Goal: Task Accomplishment & Management: Manage account settings

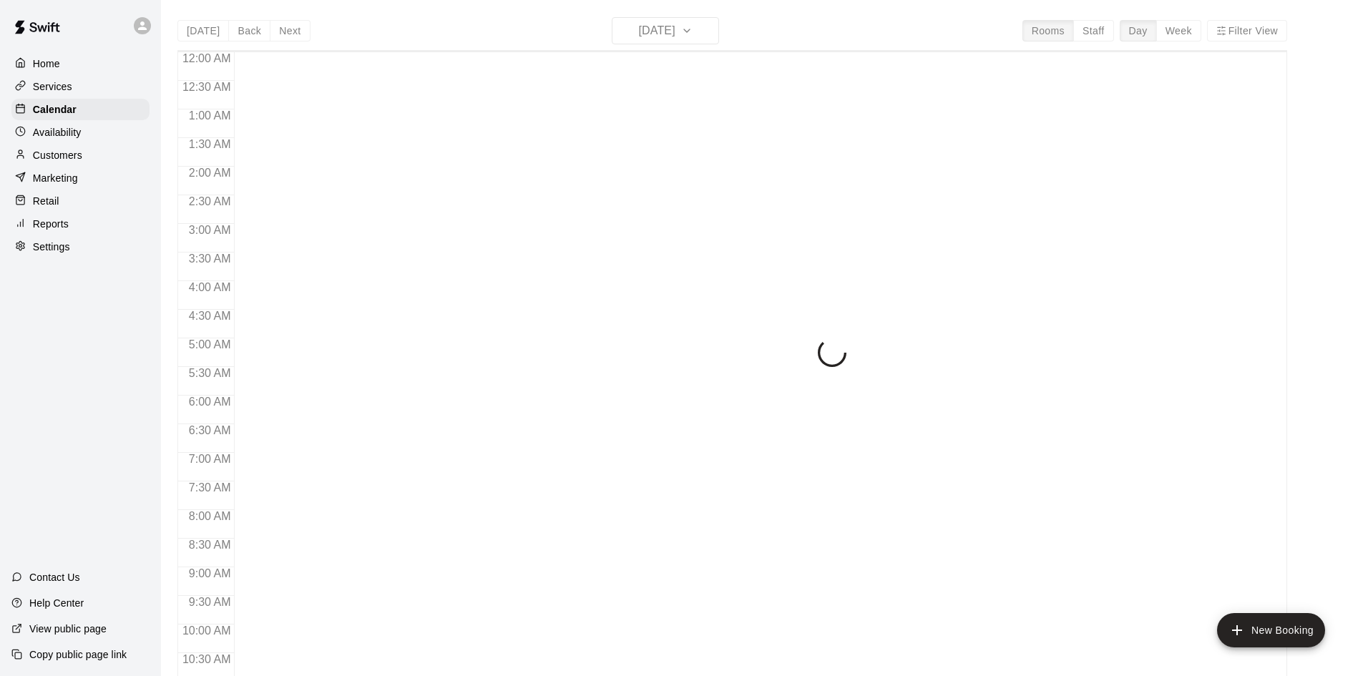
scroll to position [734, 0]
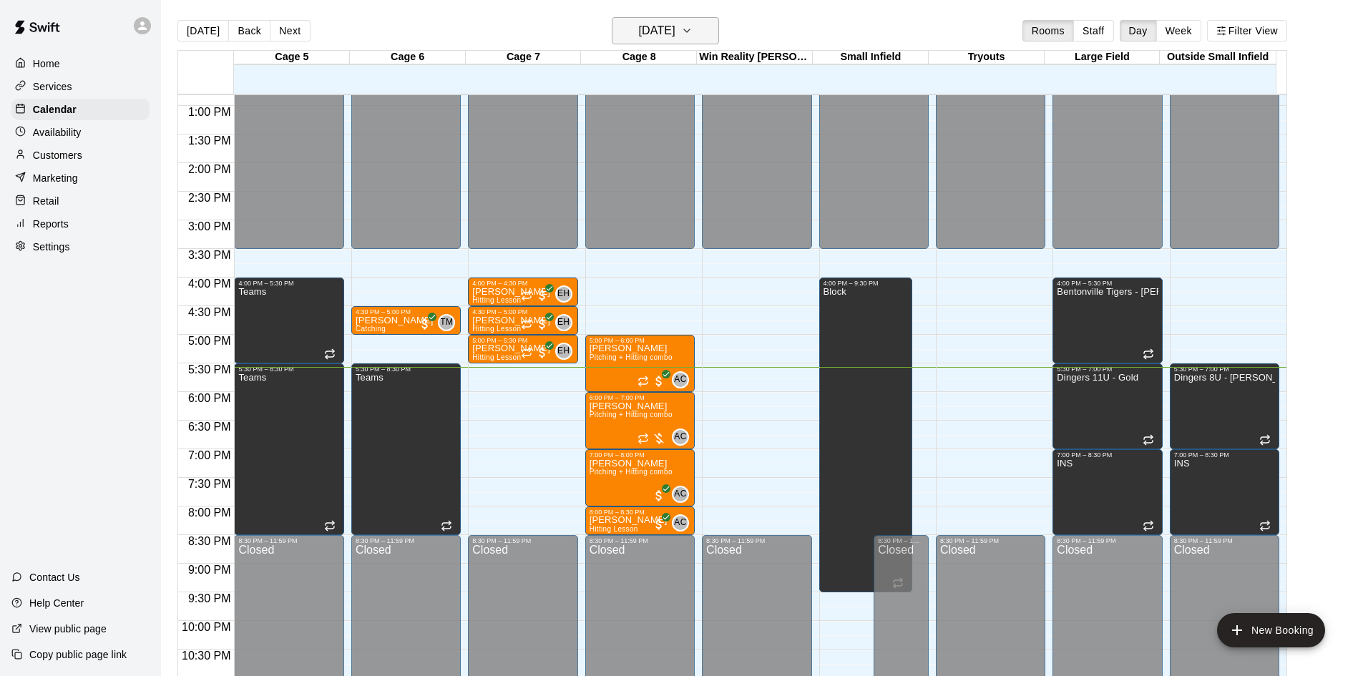
click at [676, 39] on h6 "[DATE]" at bounding box center [657, 31] width 36 height 20
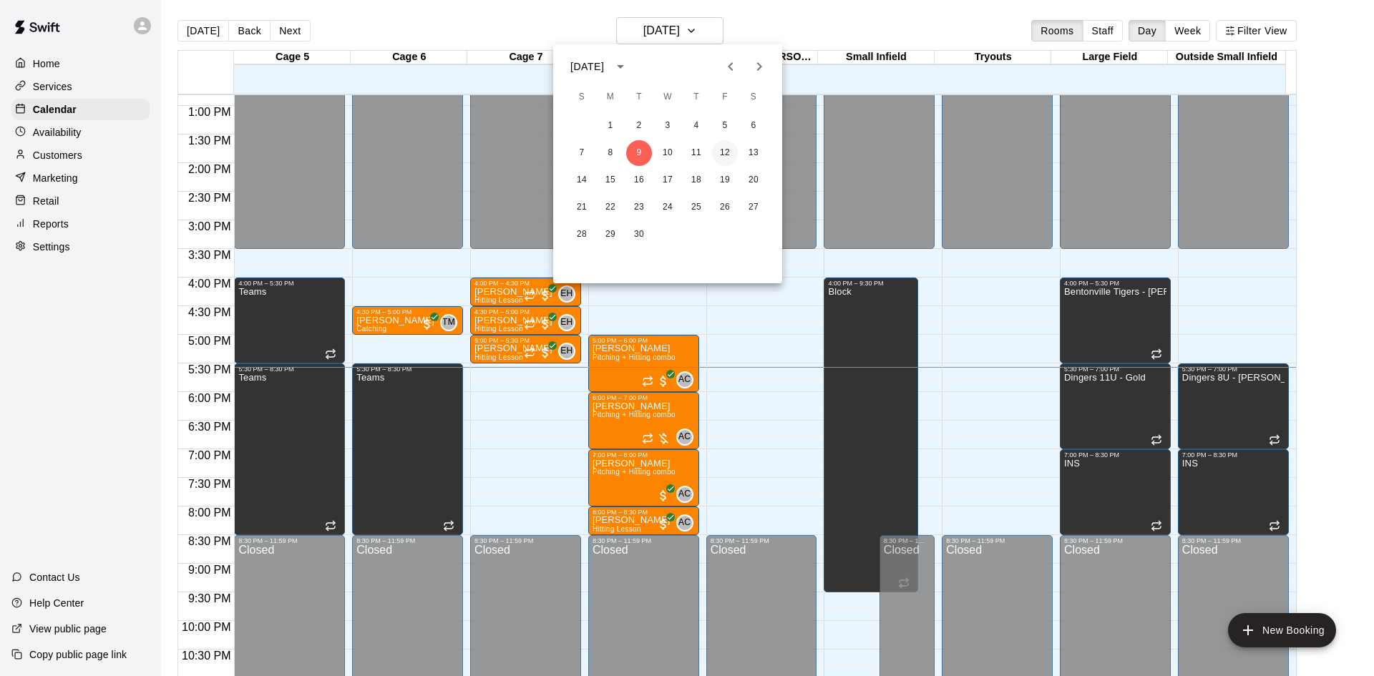
click at [725, 150] on button "12" at bounding box center [725, 153] width 26 height 26
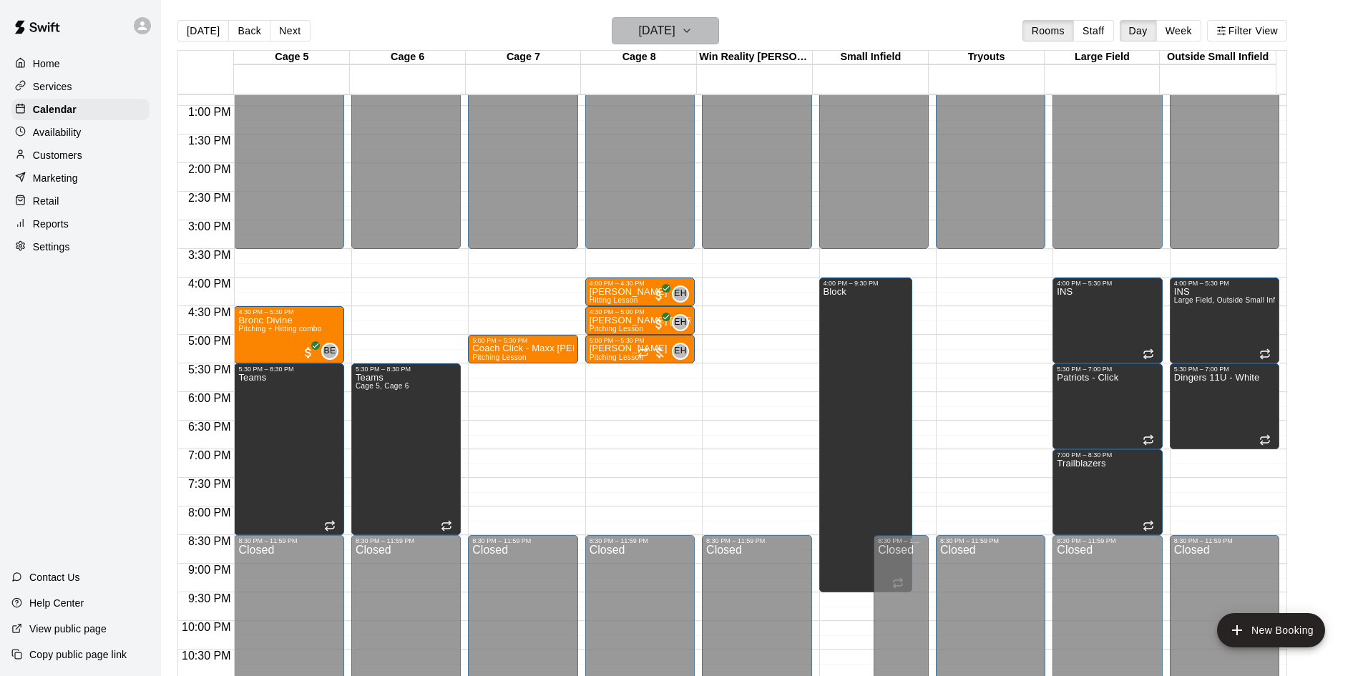
click at [696, 29] on button "[DATE]" at bounding box center [665, 30] width 107 height 27
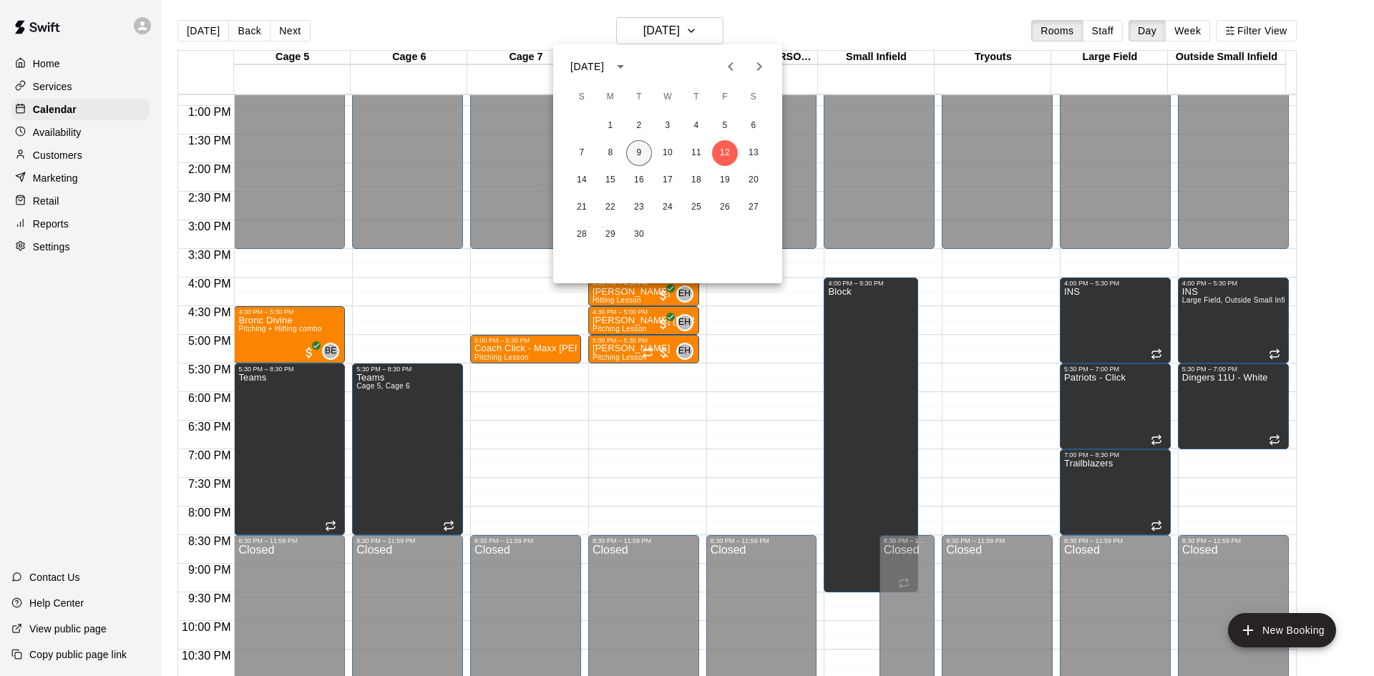
click at [645, 143] on button "9" at bounding box center [639, 153] width 26 height 26
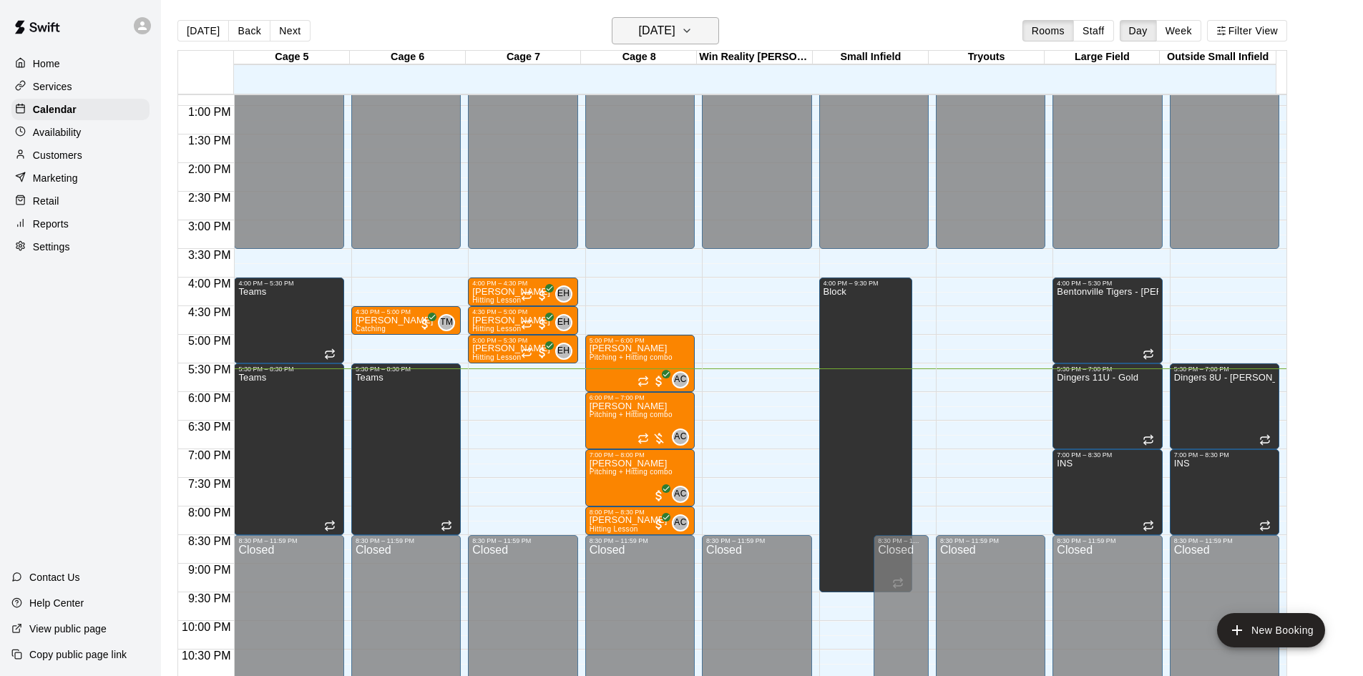
click at [676, 40] on h6 "[DATE]" at bounding box center [657, 31] width 36 height 20
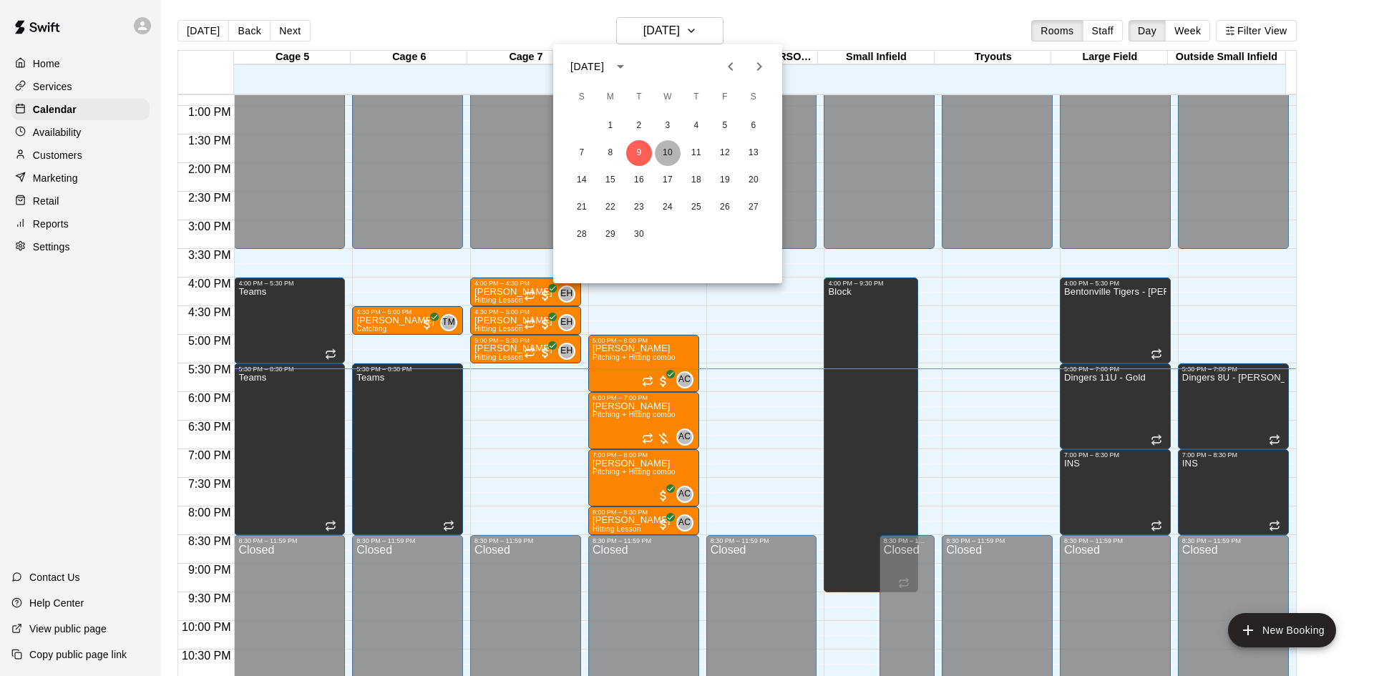
click at [666, 158] on button "10" at bounding box center [668, 153] width 26 height 26
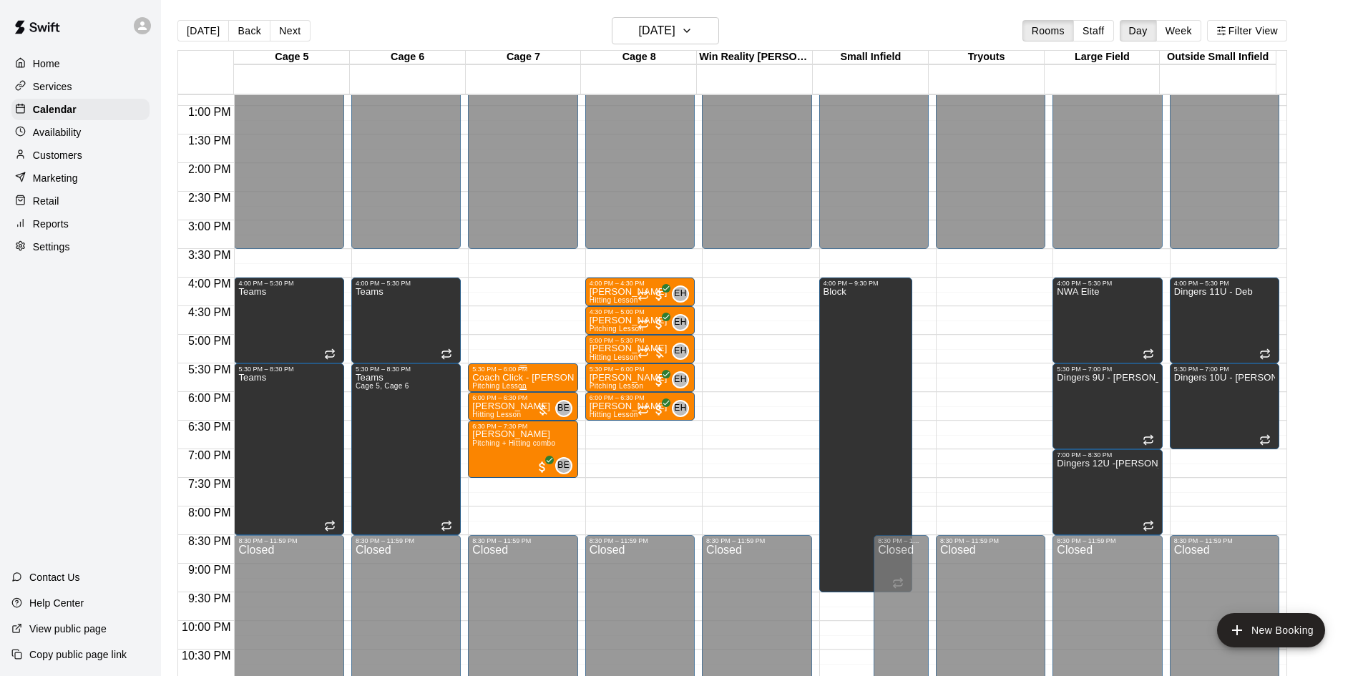
click at [532, 378] on p "Coach Click - [PERSON_NAME] [PERSON_NAME]" at bounding box center [522, 378] width 101 height 0
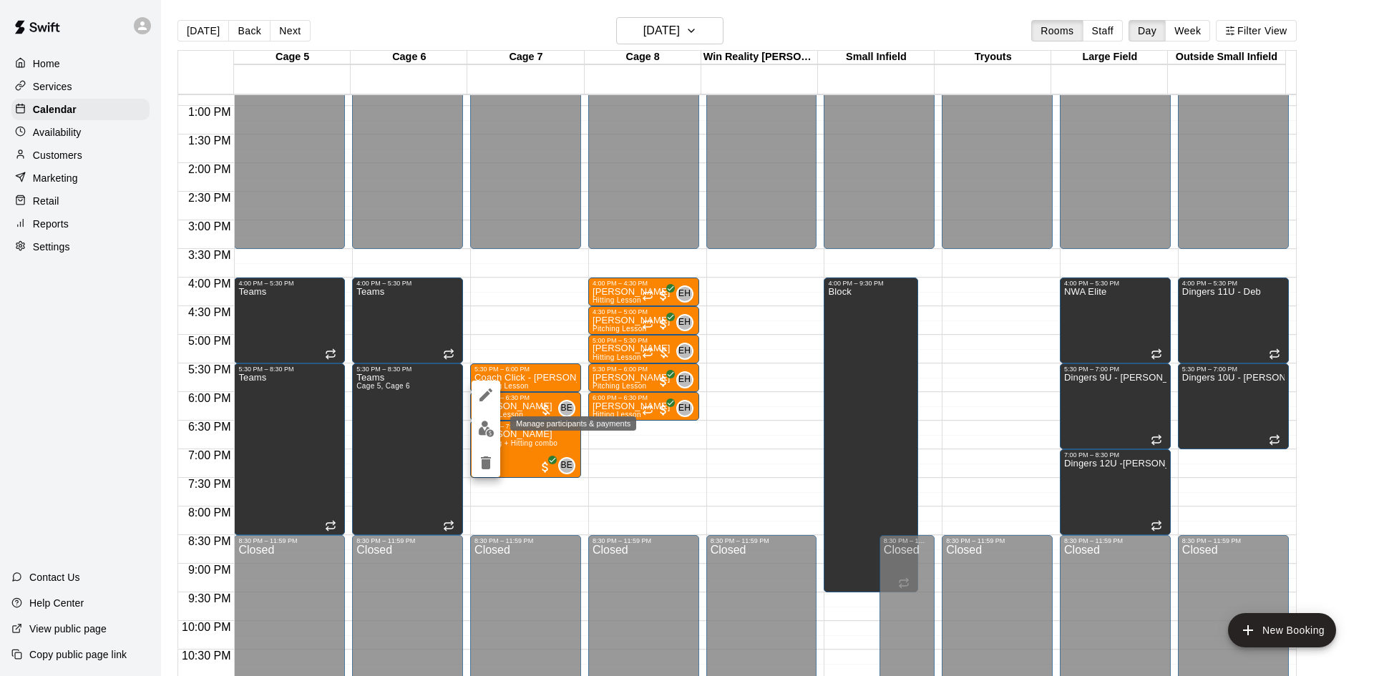
click at [491, 424] on img "edit" at bounding box center [486, 429] width 16 height 16
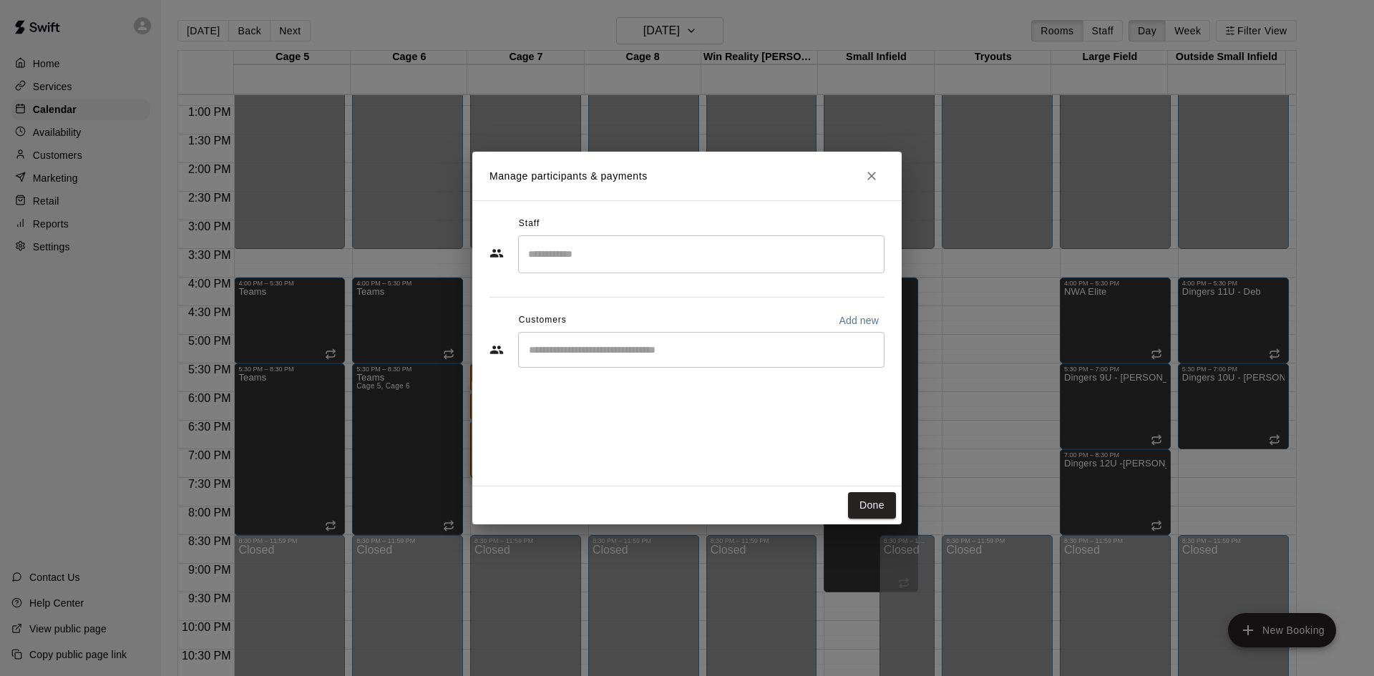
click at [598, 267] on input "Search staff" at bounding box center [702, 254] width 354 height 25
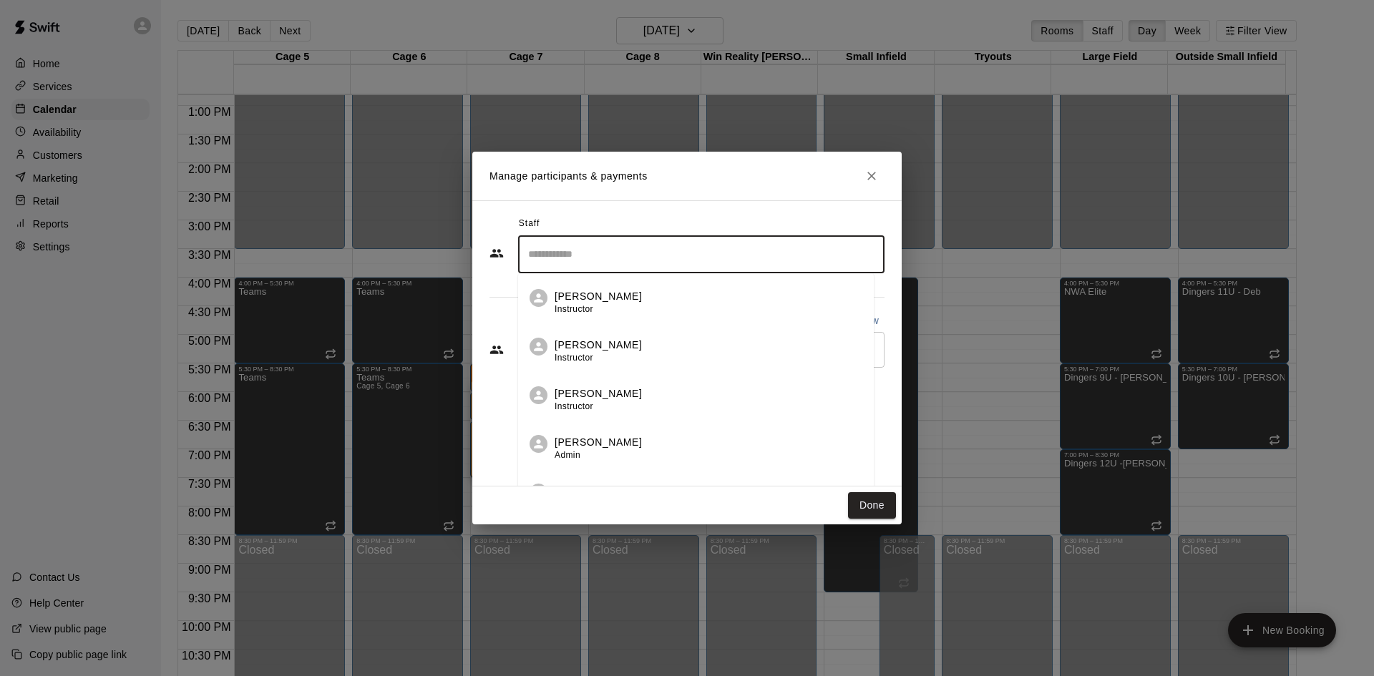
click at [588, 293] on p "[PERSON_NAME]" at bounding box center [598, 296] width 87 height 15
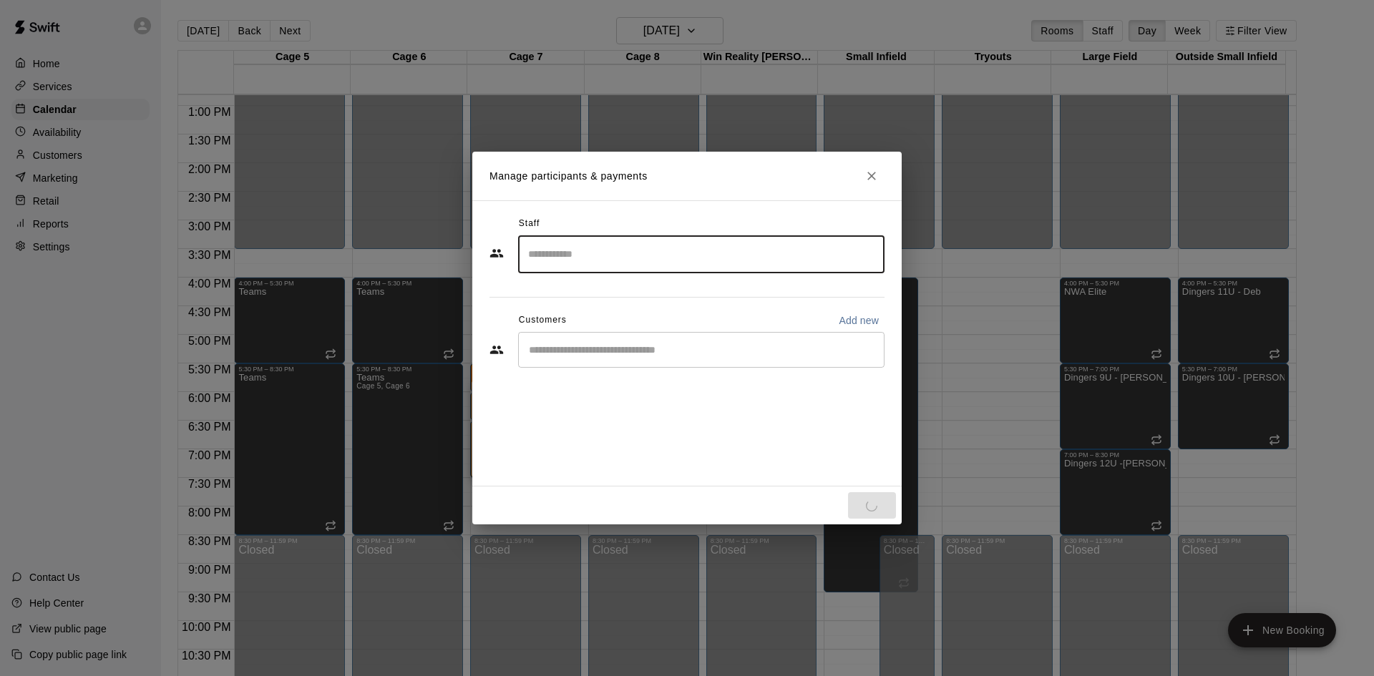
click at [584, 341] on div "​" at bounding box center [701, 350] width 366 height 36
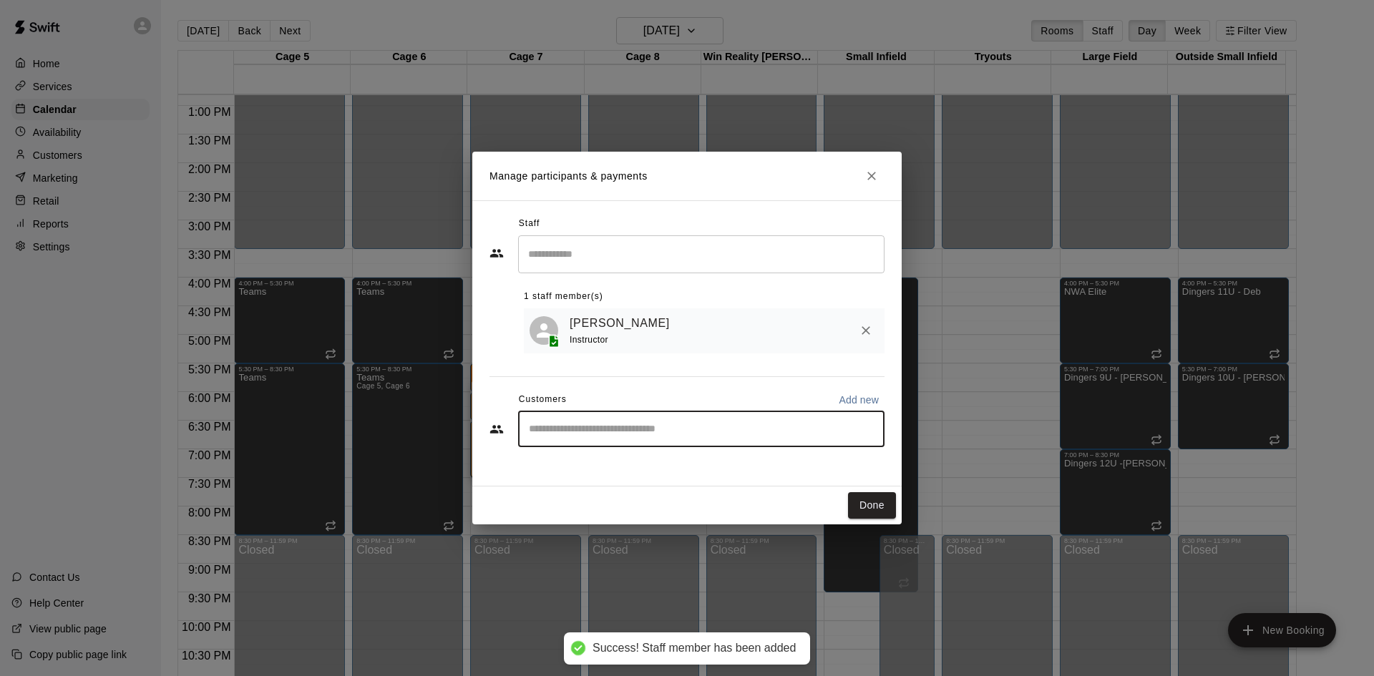
click at [750, 434] on input "Start typing to search customers..." at bounding box center [702, 429] width 354 height 14
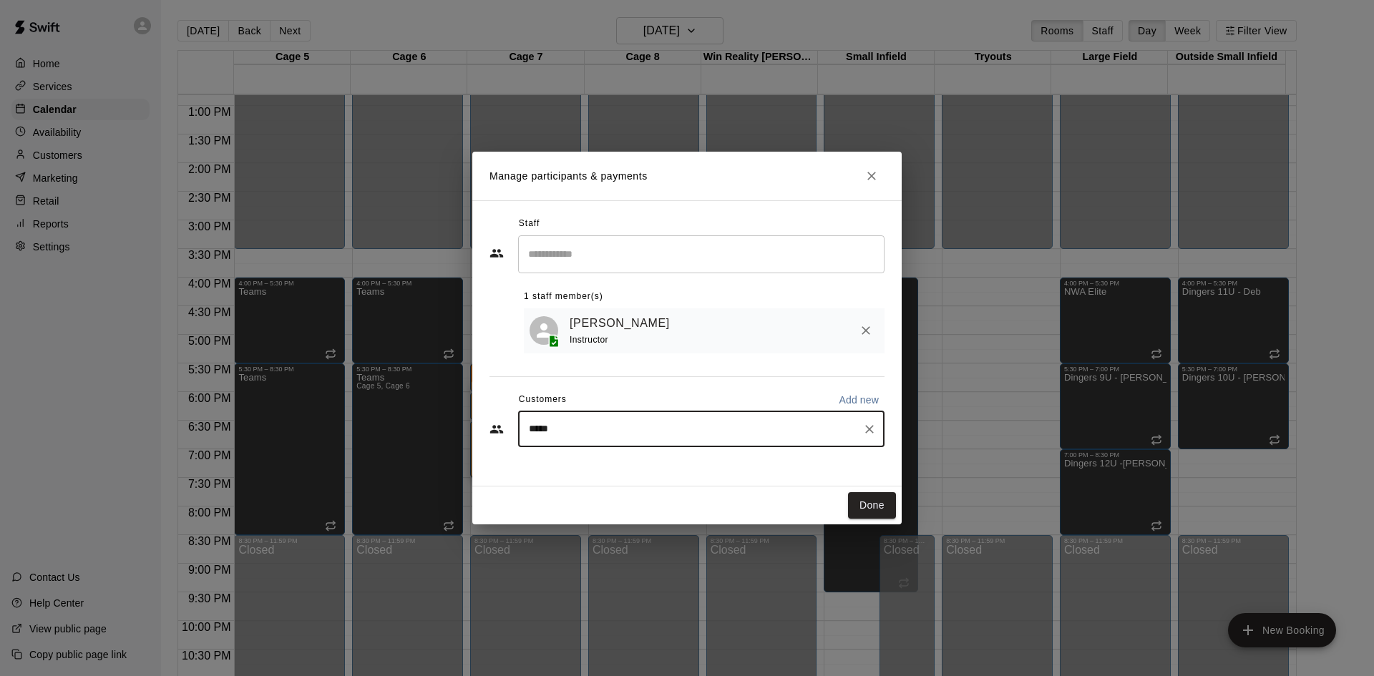
type input "******"
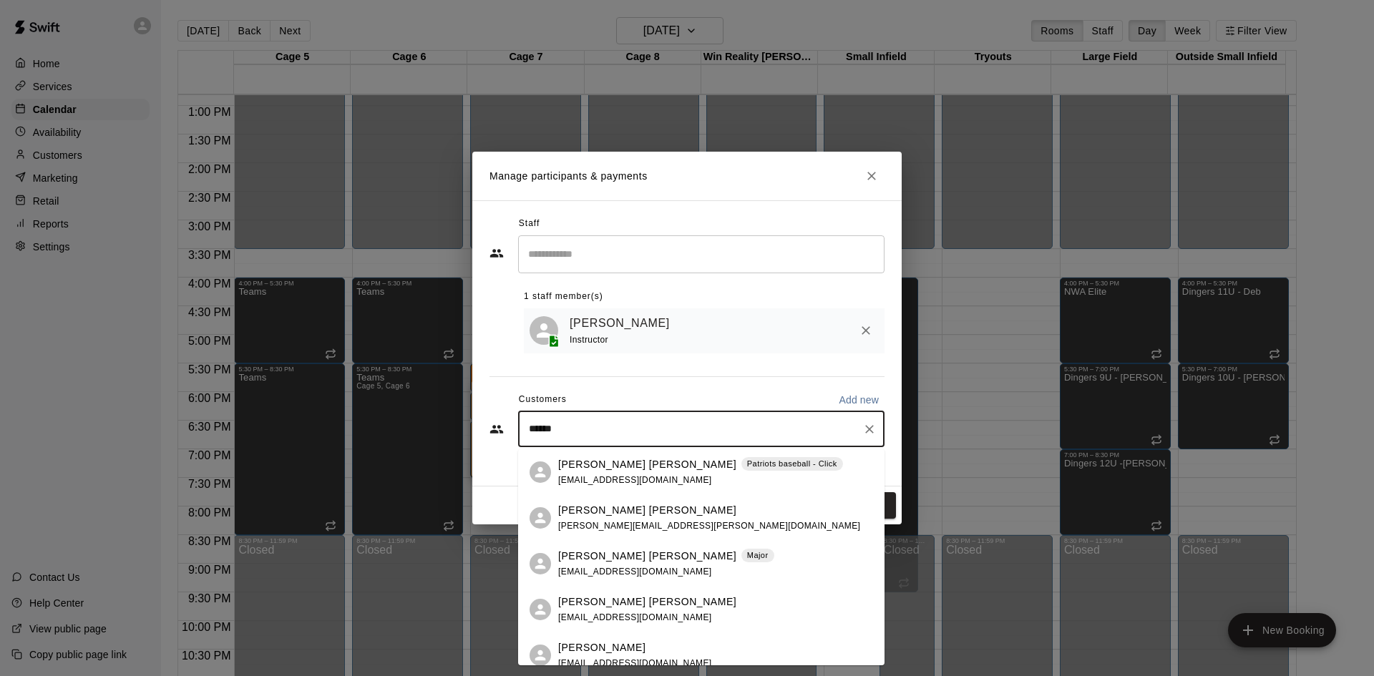
click at [741, 467] on span "Patriots baseball - Click" at bounding box center [792, 464] width 102 height 12
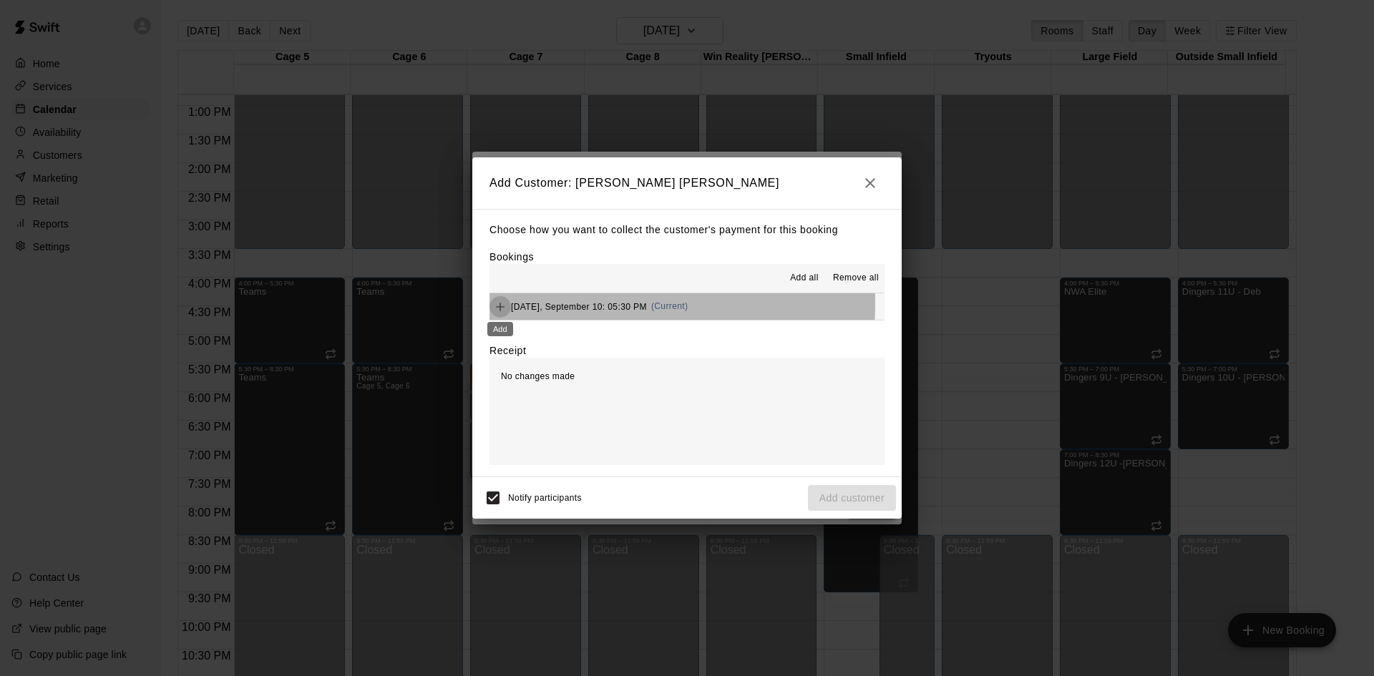
click at [497, 304] on icon "Add" at bounding box center [500, 307] width 14 height 14
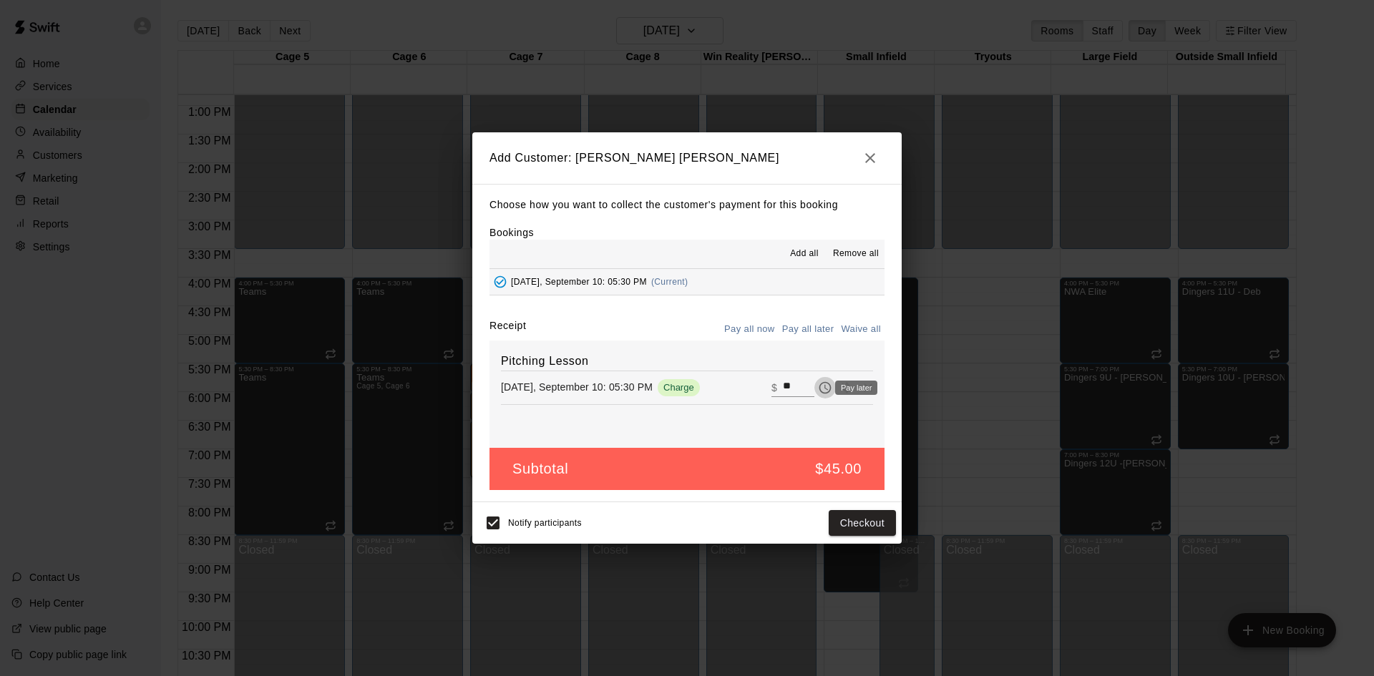
click at [818, 386] on icon "Pay later" at bounding box center [825, 388] width 14 height 14
click at [848, 515] on button "Add customer" at bounding box center [852, 523] width 88 height 26
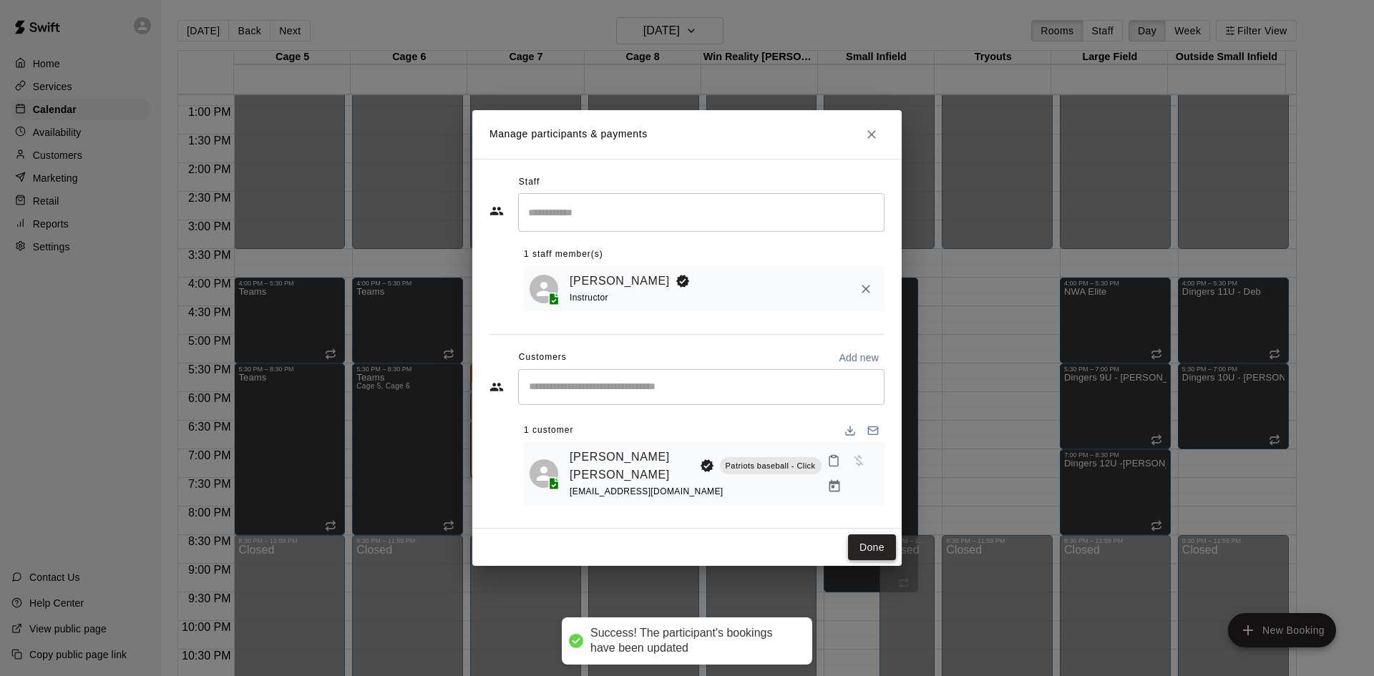
click at [861, 542] on button "Done" at bounding box center [872, 548] width 48 height 26
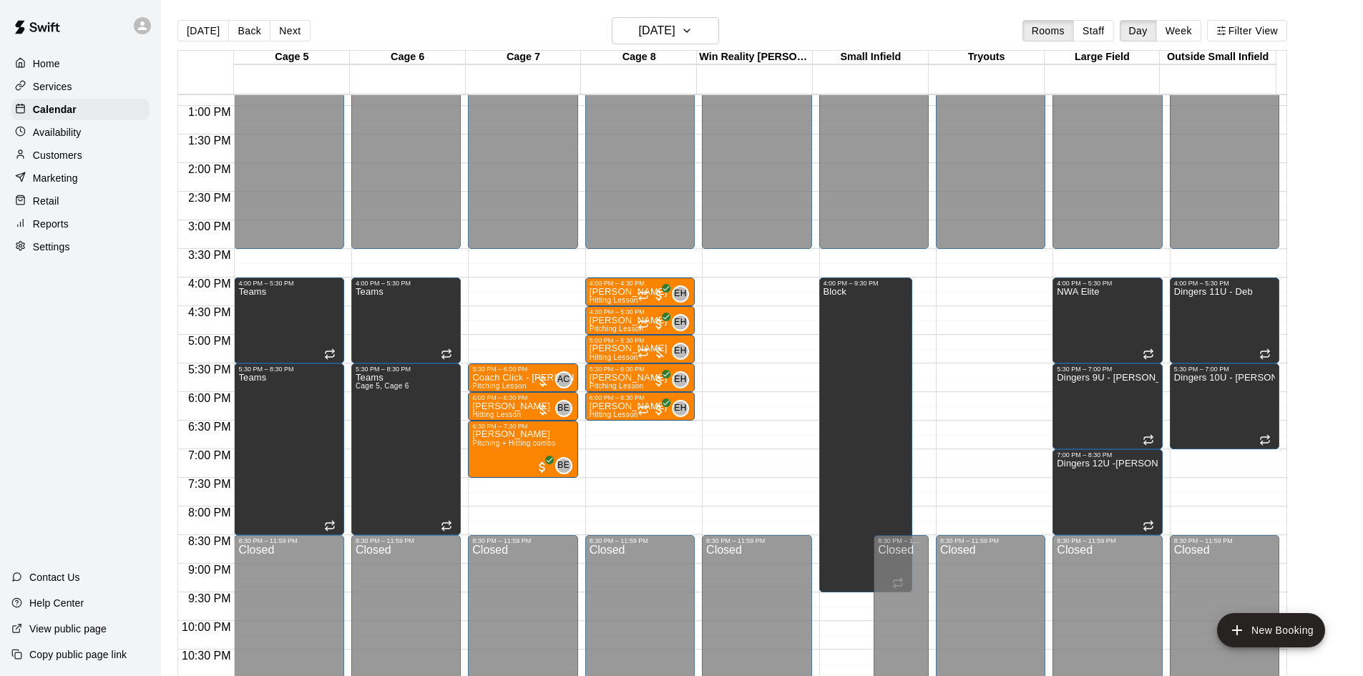
click at [679, 44] on div "[DATE] Back [DATE][DATE] Rooms Staff Day Week Filter View" at bounding box center [732, 33] width 1110 height 33
click at [676, 30] on h6 "[DATE]" at bounding box center [657, 31] width 36 height 20
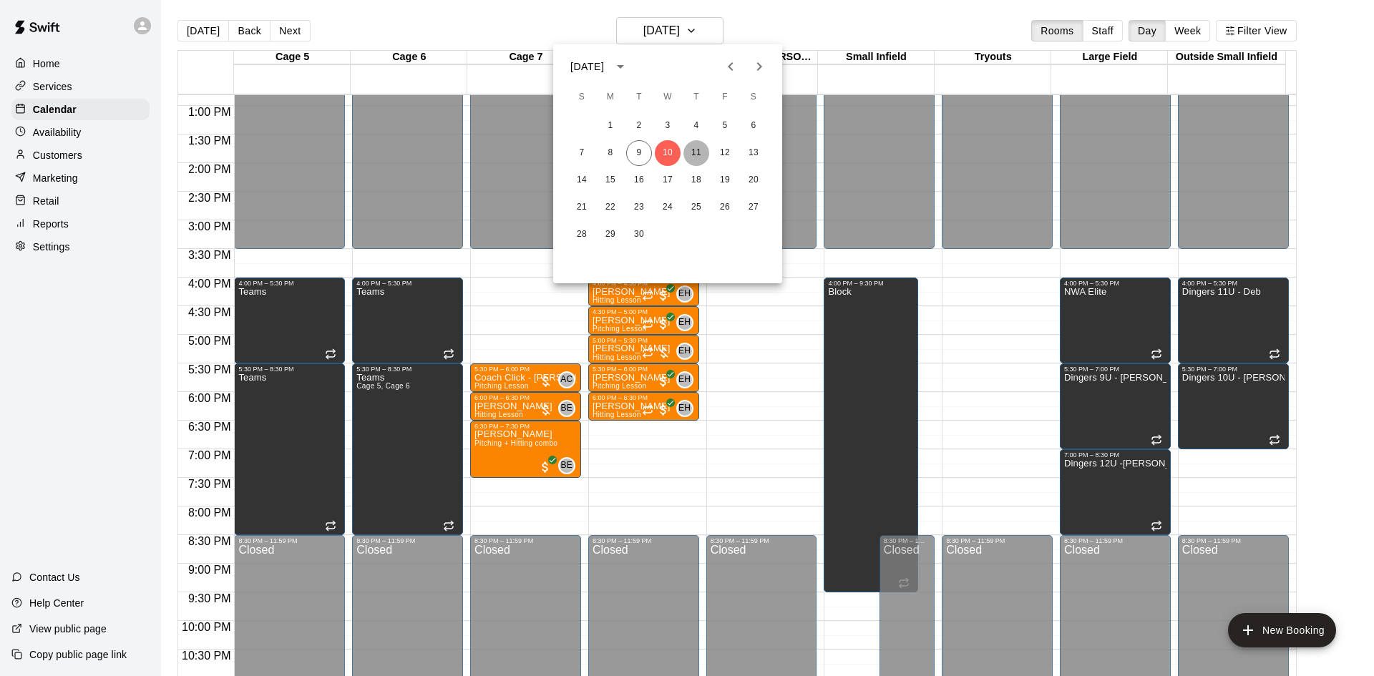
click at [704, 150] on button "11" at bounding box center [696, 153] width 26 height 26
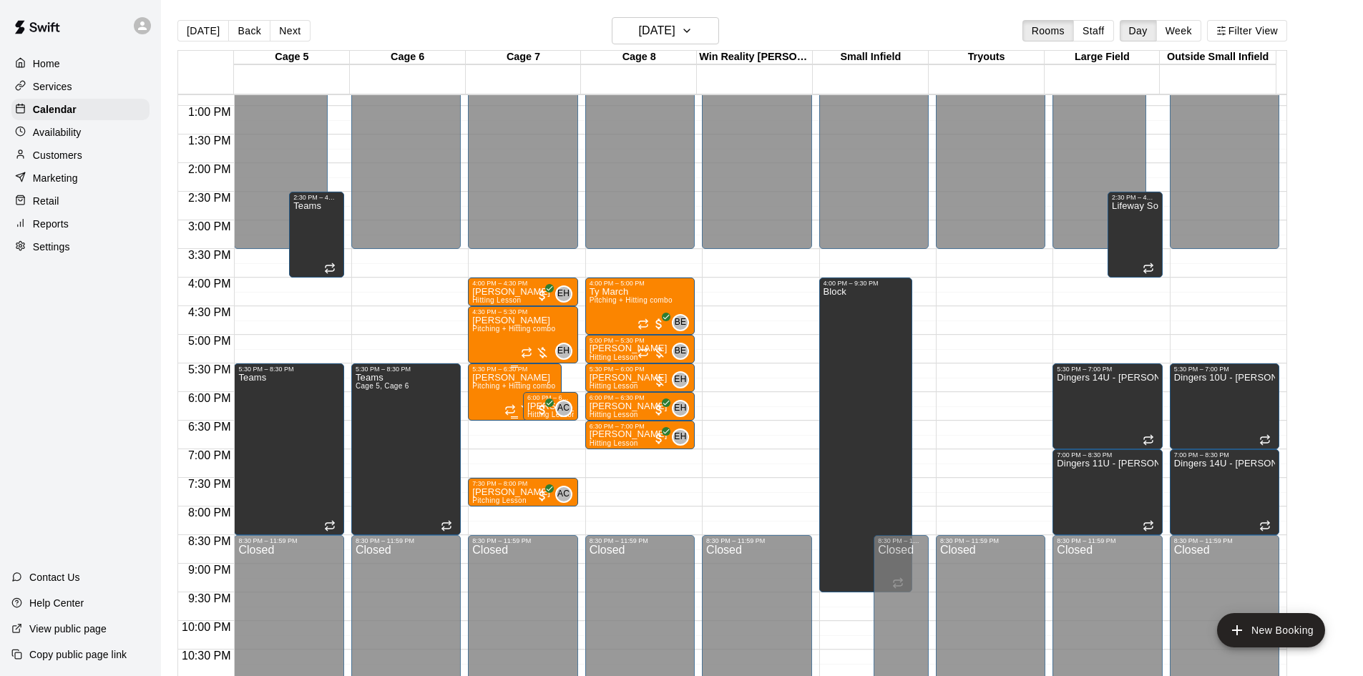
click at [500, 372] on div "5:30 PM – 6:30 PM" at bounding box center [514, 369] width 84 height 7
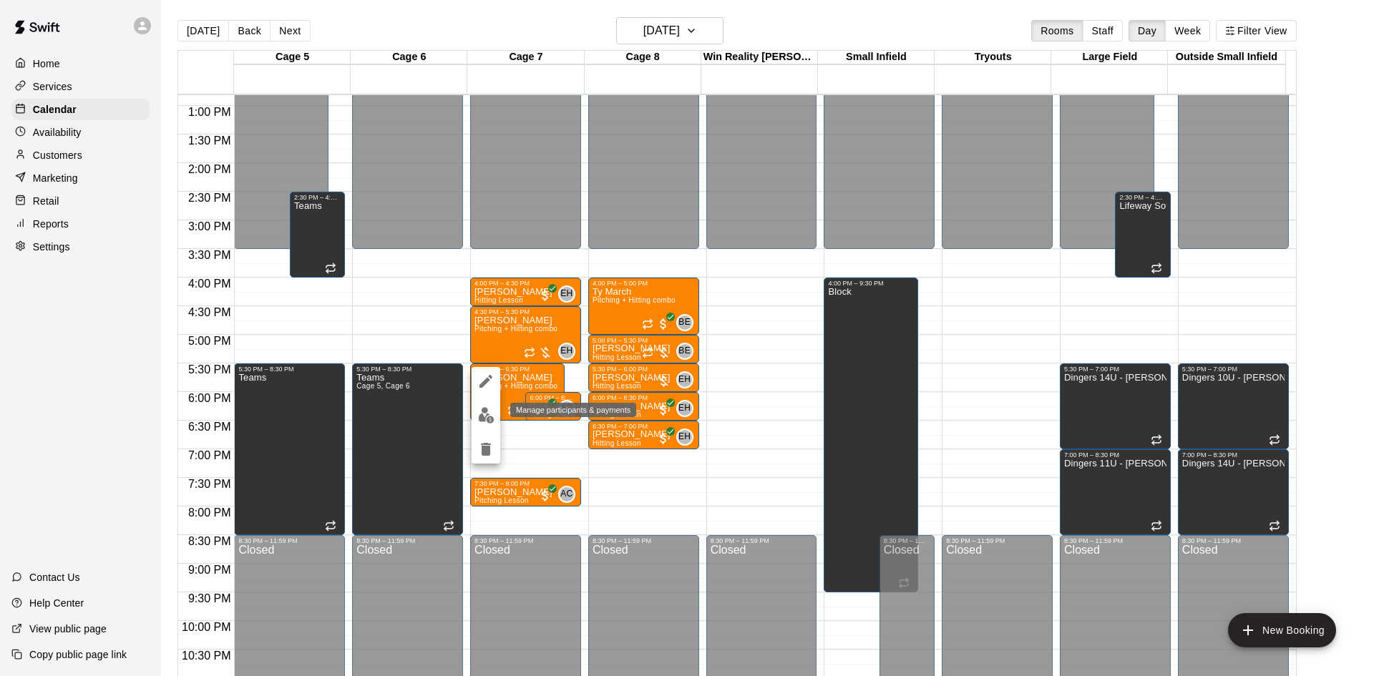
click at [489, 417] on img "edit" at bounding box center [486, 415] width 16 height 16
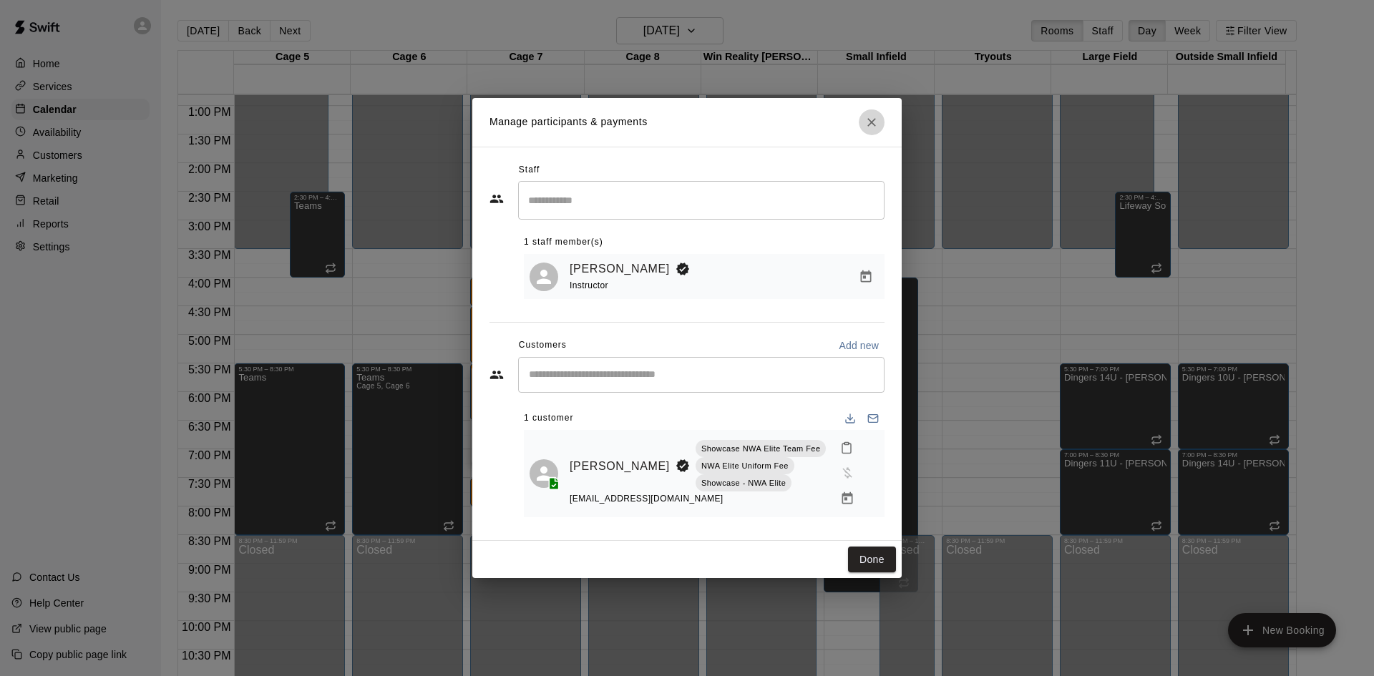
click at [869, 125] on icon "Close" at bounding box center [871, 122] width 9 height 9
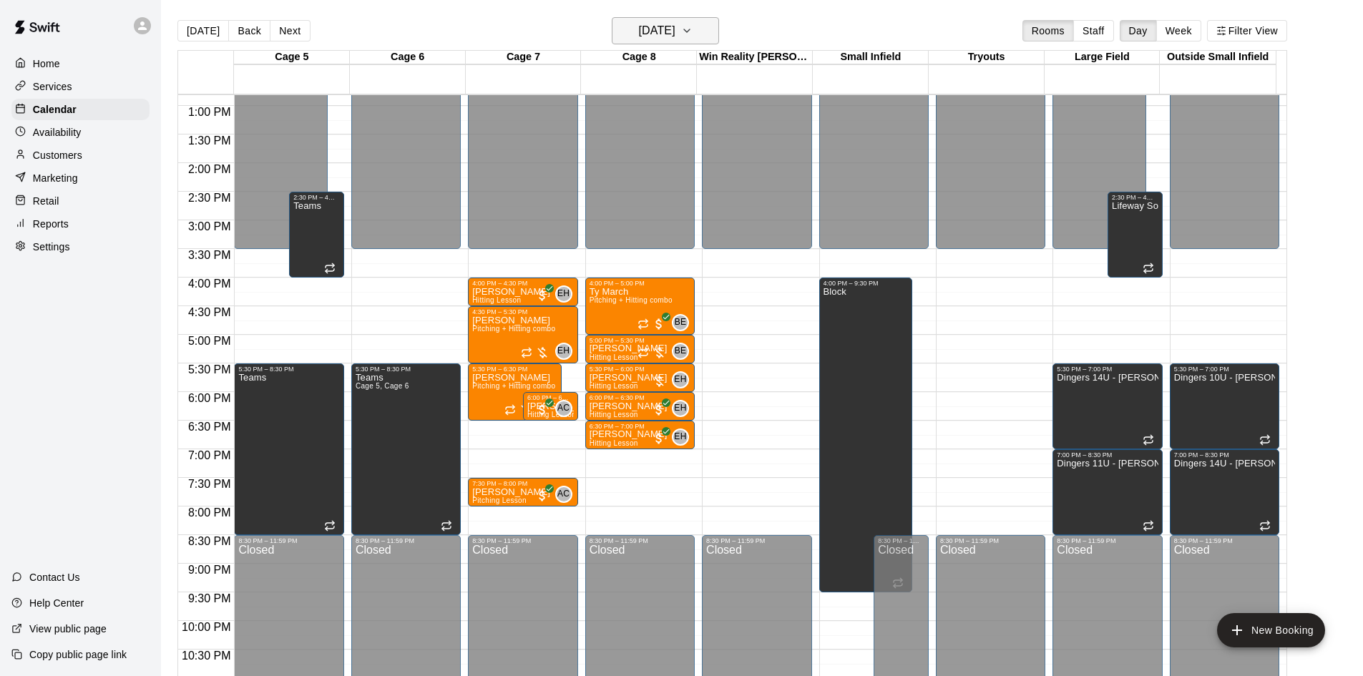
click at [693, 41] on button "[DATE]" at bounding box center [665, 30] width 107 height 27
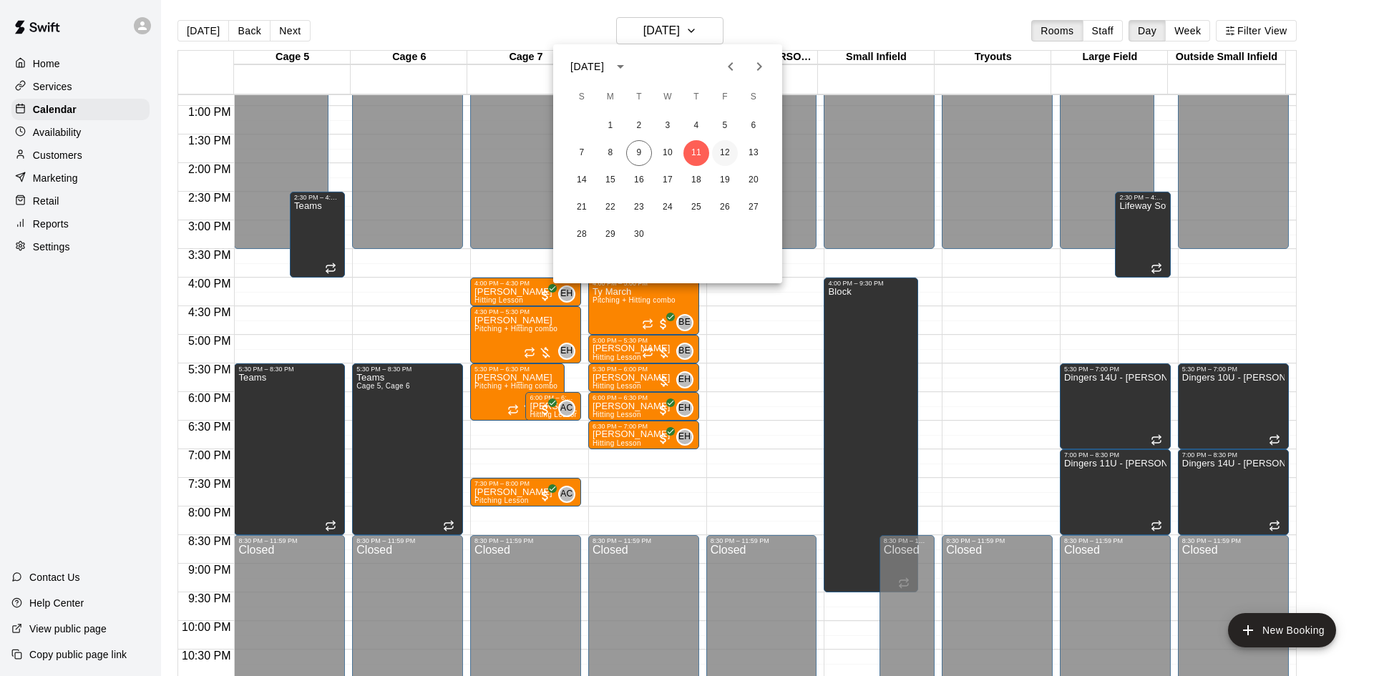
click at [715, 146] on button "12" at bounding box center [725, 153] width 26 height 26
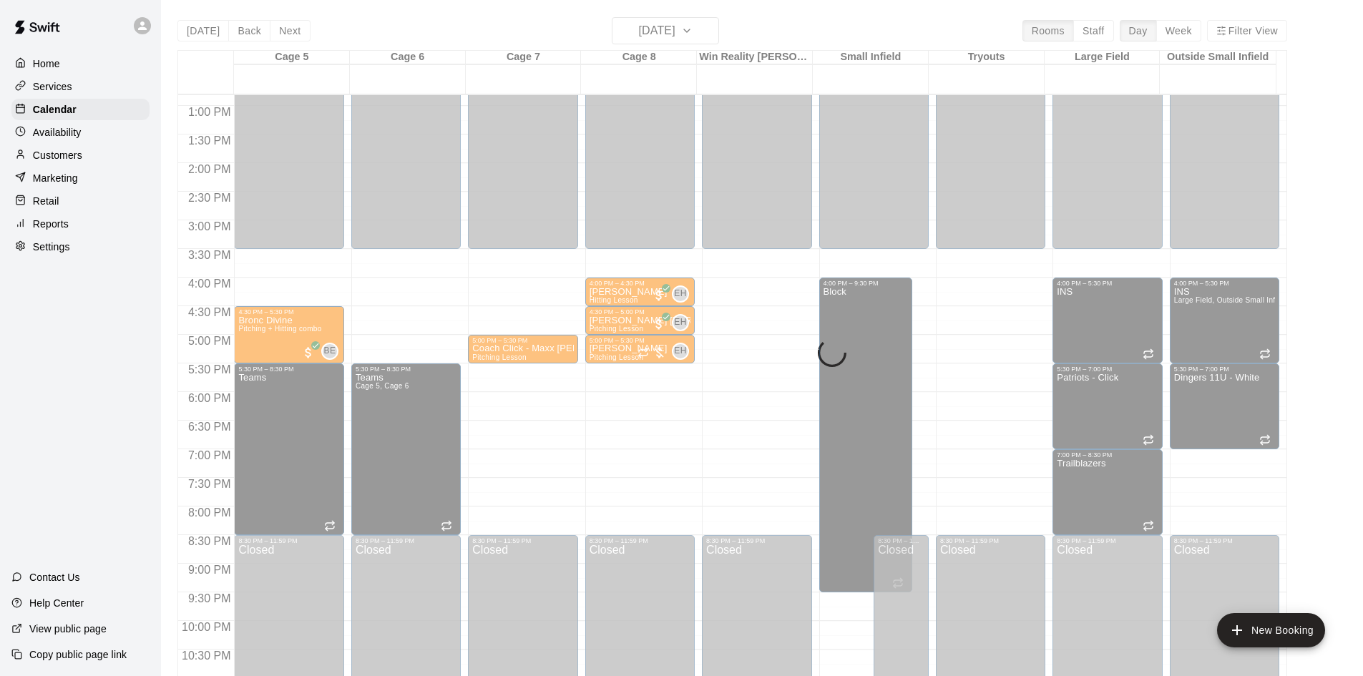
click at [716, 146] on div "1 2 3 4 5 6 7 8 9 10 11 12 13 14 15 16 17 18 19 20 21 22 23 24 25 26 27 28 29 30" at bounding box center [668, 120] width 172 height 77
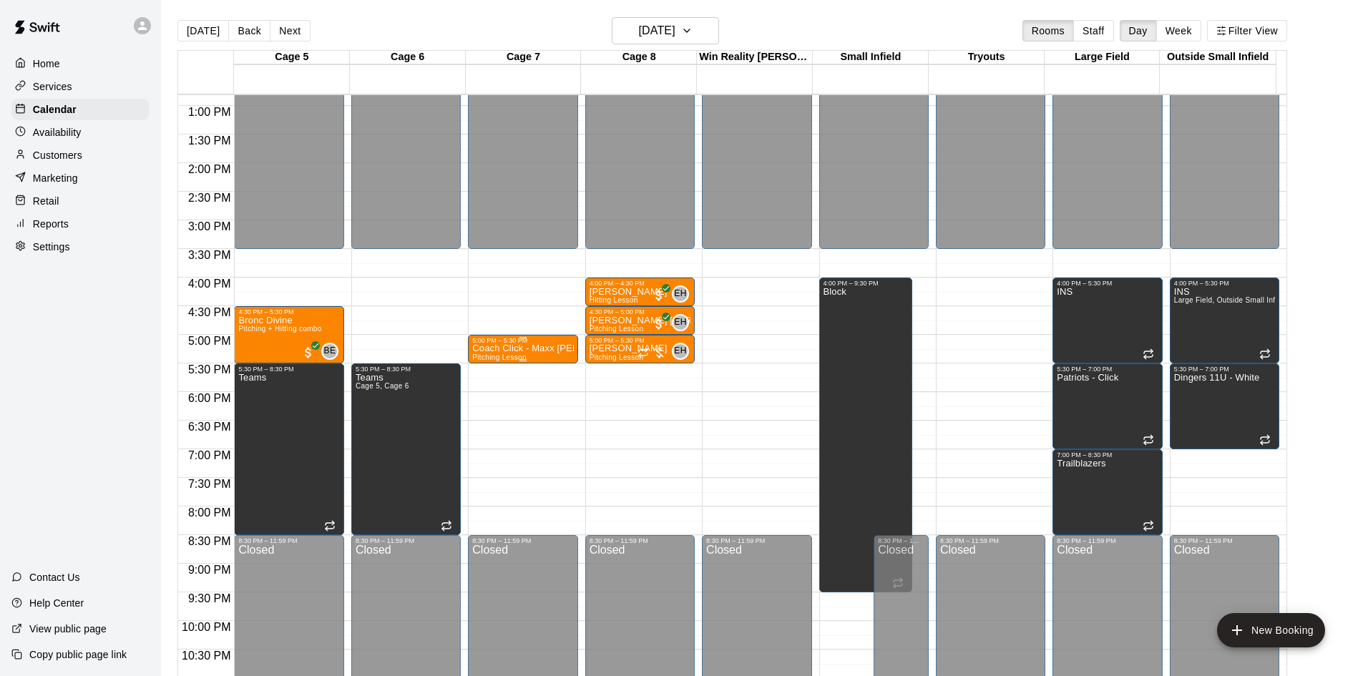
click at [543, 360] on div at bounding box center [522, 360] width 101 height 2
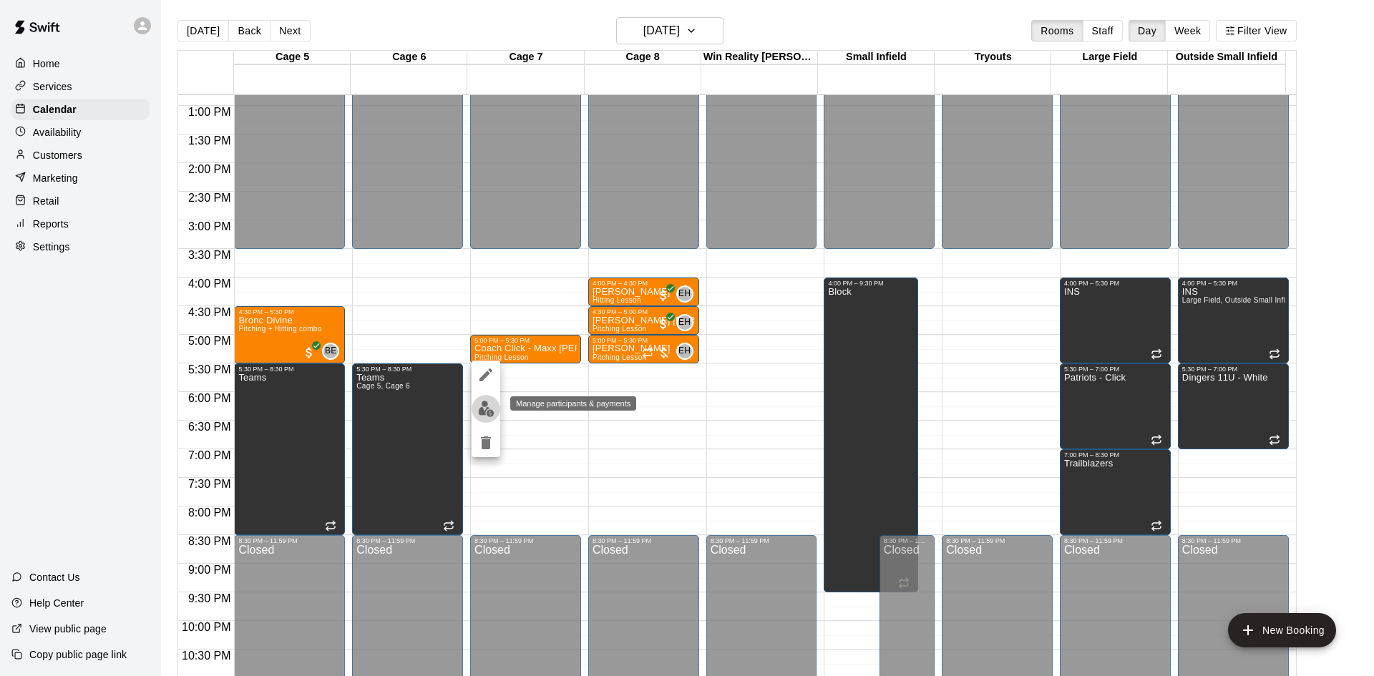
click at [486, 408] on img "edit" at bounding box center [486, 409] width 16 height 16
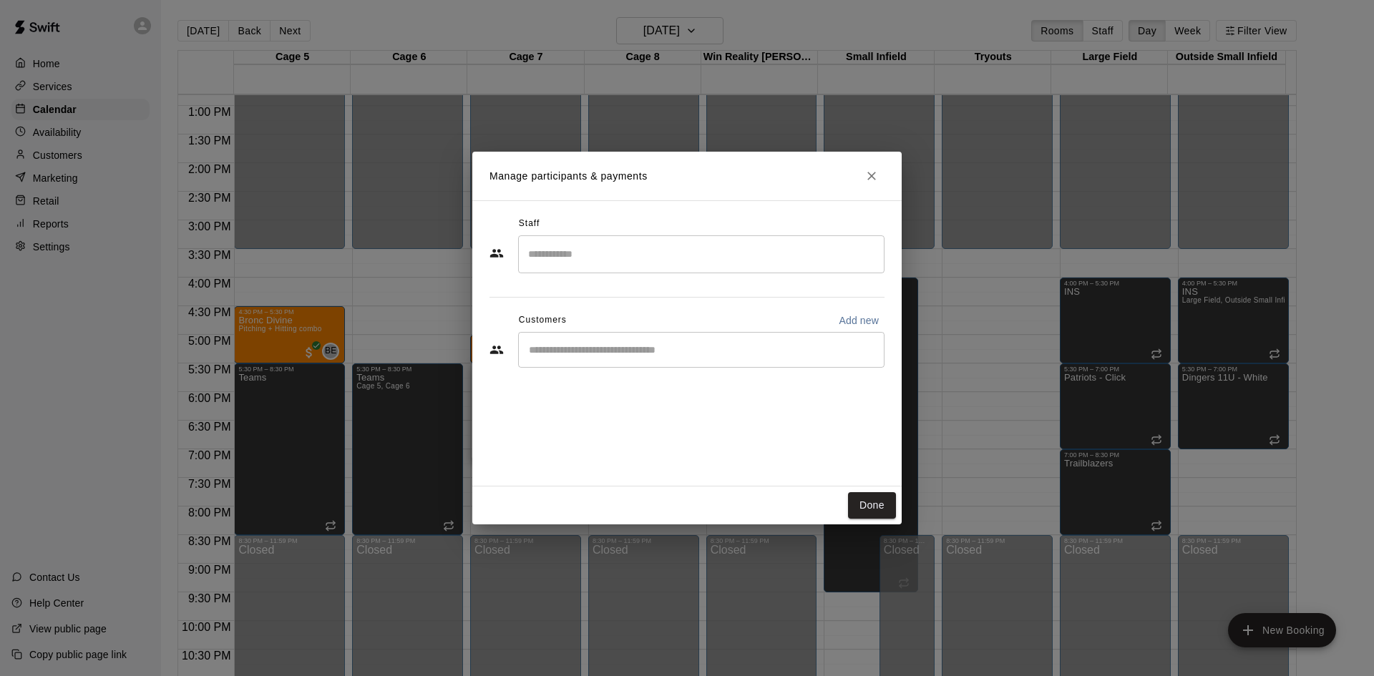
click at [569, 263] on input "Search staff" at bounding box center [702, 254] width 354 height 25
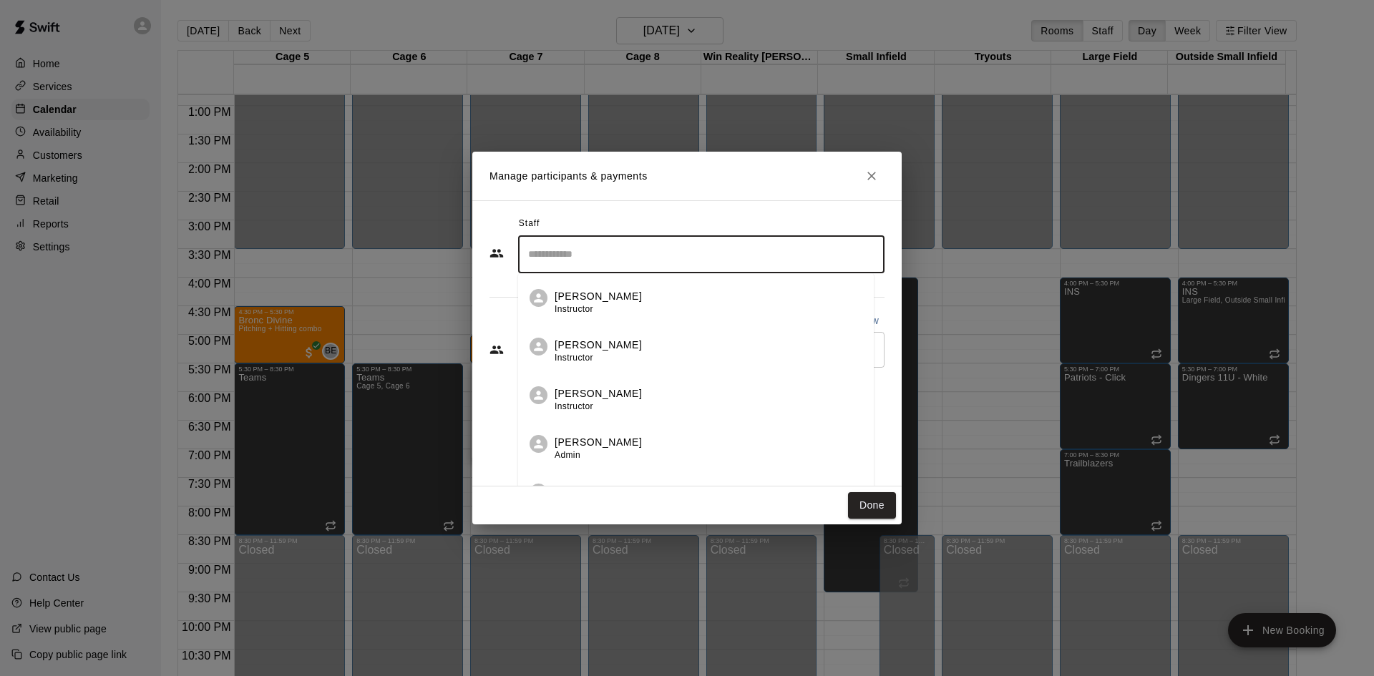
click at [573, 298] on p "[PERSON_NAME]" at bounding box center [598, 296] width 87 height 15
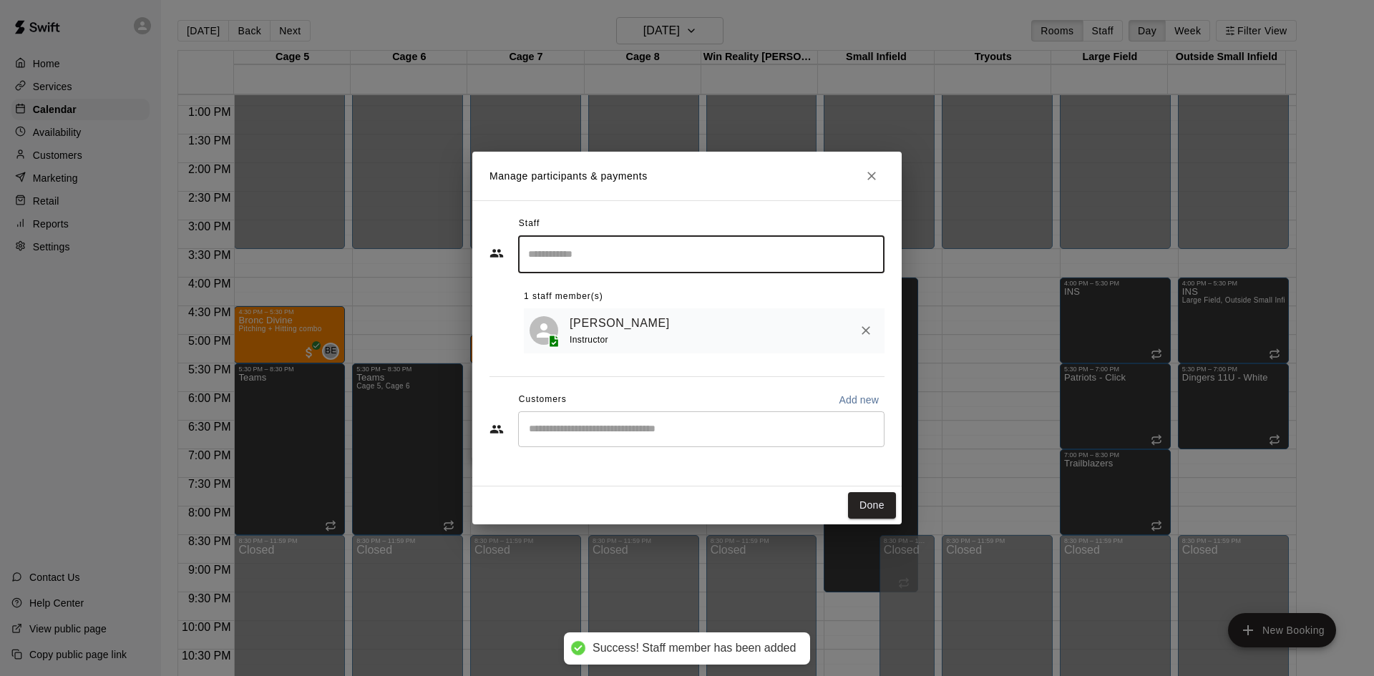
click at [590, 429] on input "Start typing to search customers..." at bounding box center [702, 429] width 354 height 14
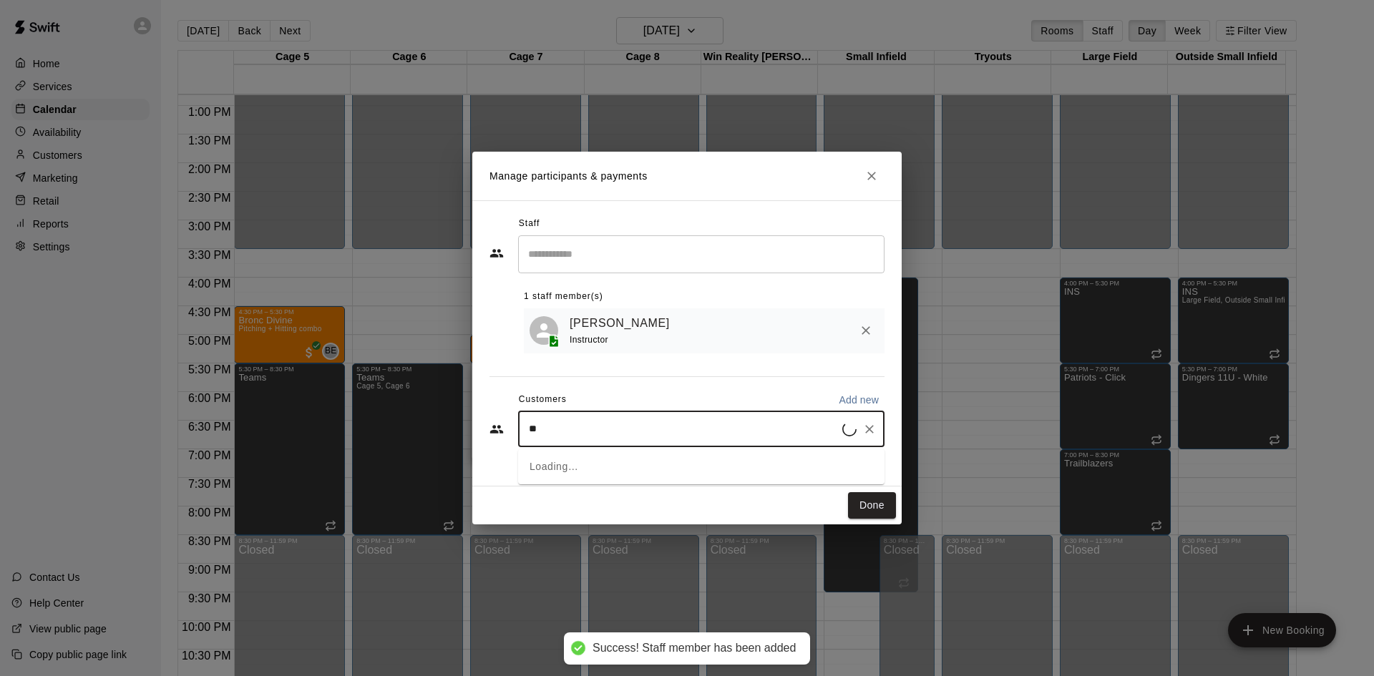
type input "***"
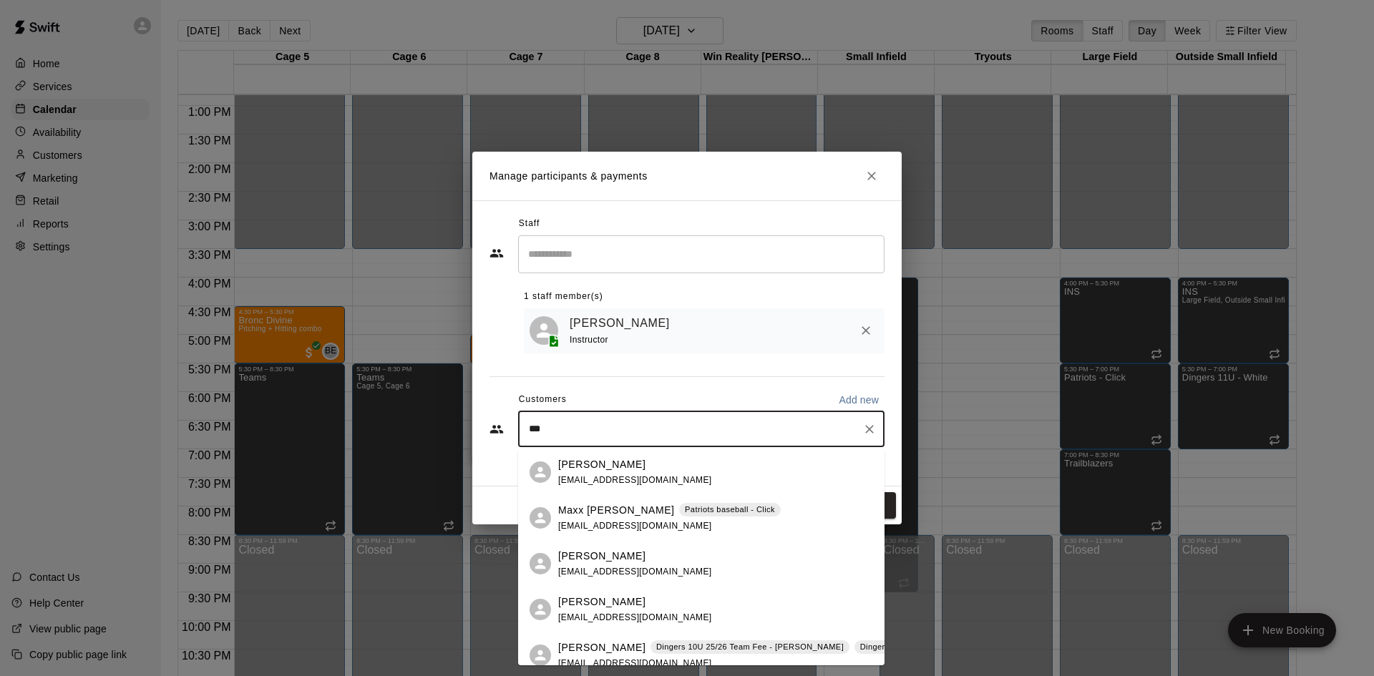
click at [593, 500] on div "Maxx [PERSON_NAME] Patriots baseball - Click [EMAIL_ADDRESS][DOMAIN_NAME]" at bounding box center [701, 518] width 366 height 46
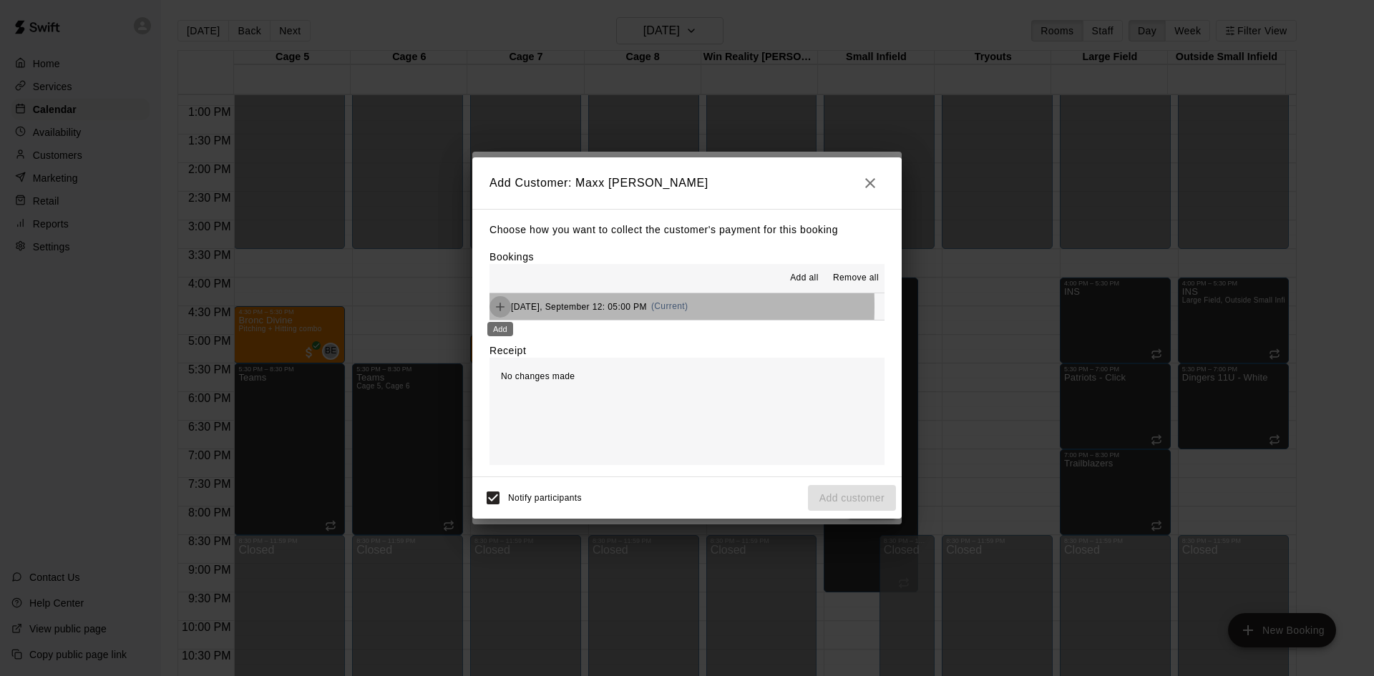
click at [505, 306] on icon "Add" at bounding box center [500, 307] width 14 height 14
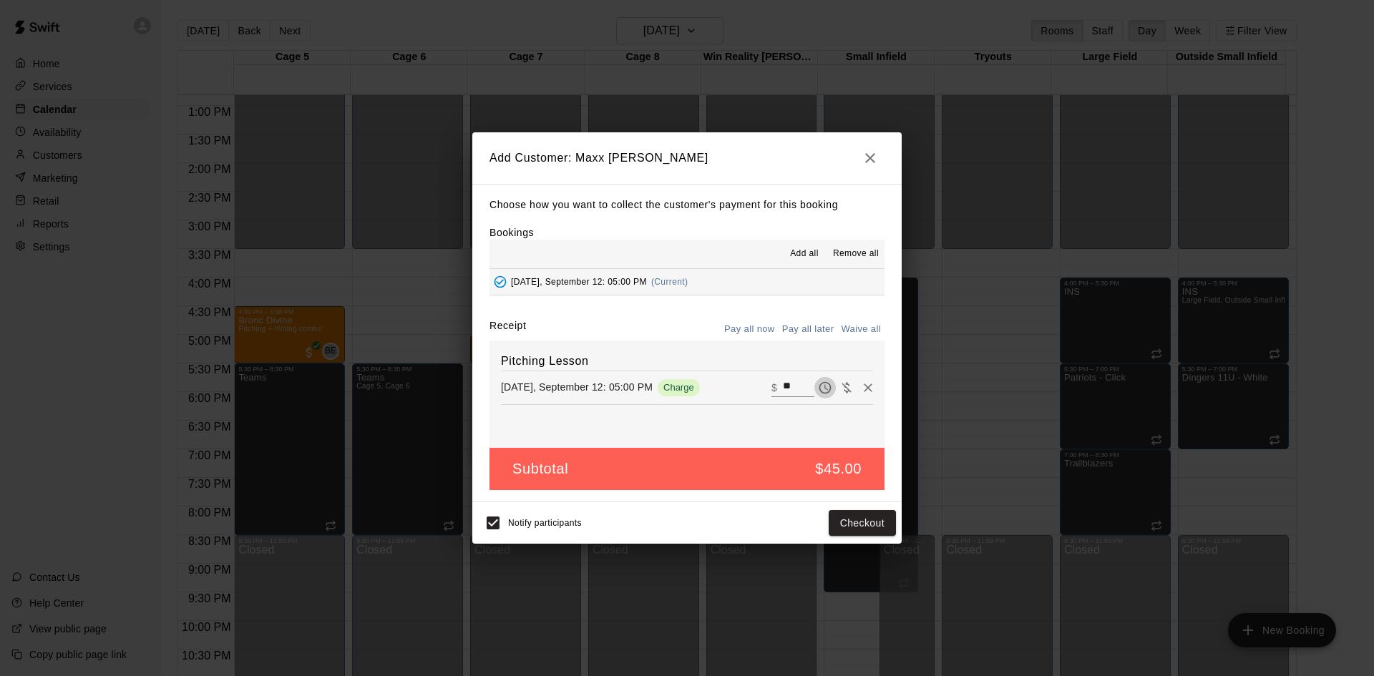
click at [819, 389] on icon "Pay later" at bounding box center [825, 387] width 12 height 12
click at [857, 520] on button "Add customer" at bounding box center [852, 523] width 88 height 26
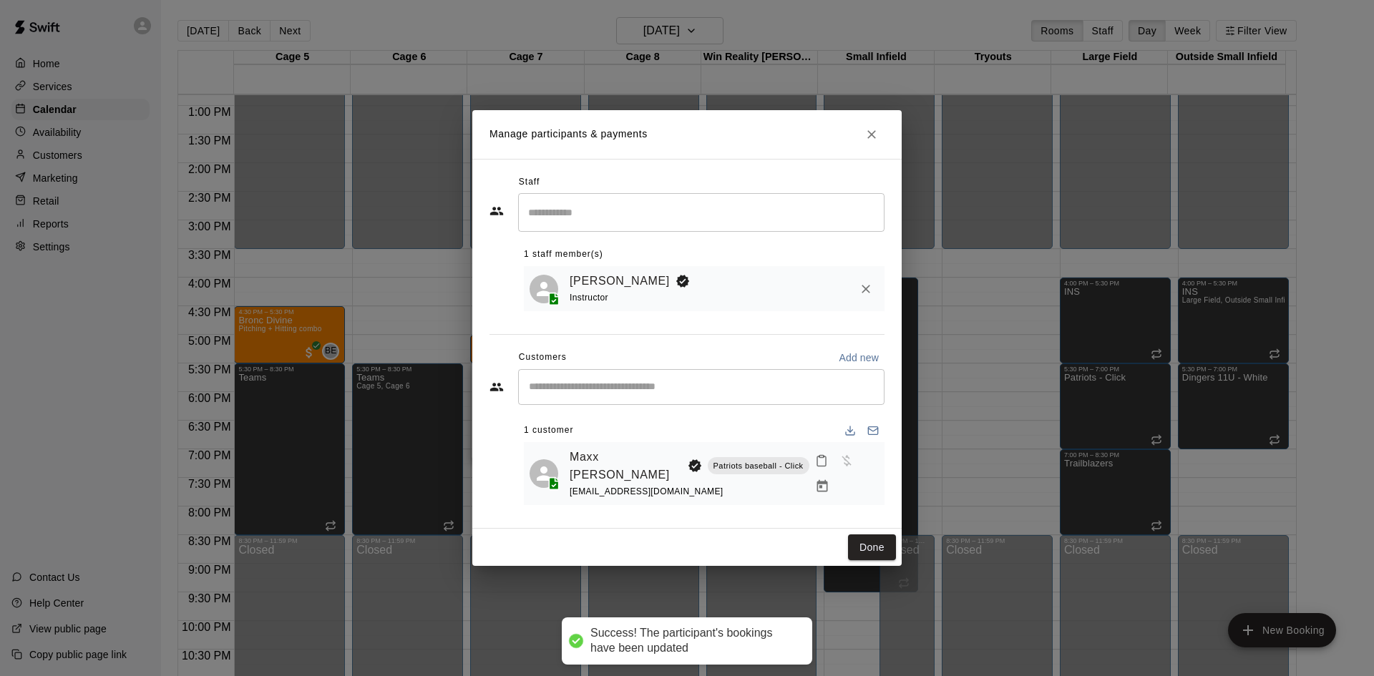
click at [847, 529] on div "Done" at bounding box center [686, 548] width 429 height 38
click at [854, 535] on button "Done" at bounding box center [872, 548] width 48 height 26
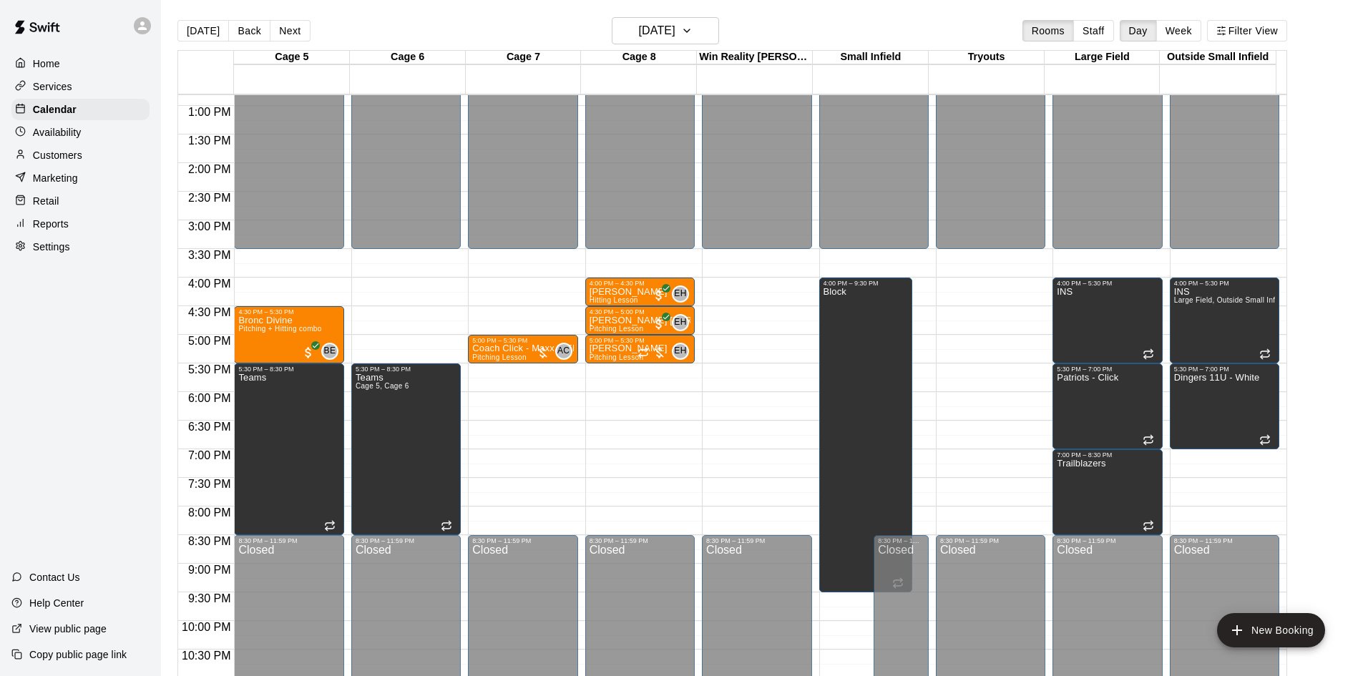
click at [661, 54] on div "Cage 8" at bounding box center [639, 58] width 116 height 14
click at [666, 35] on h6 "[DATE]" at bounding box center [657, 31] width 36 height 20
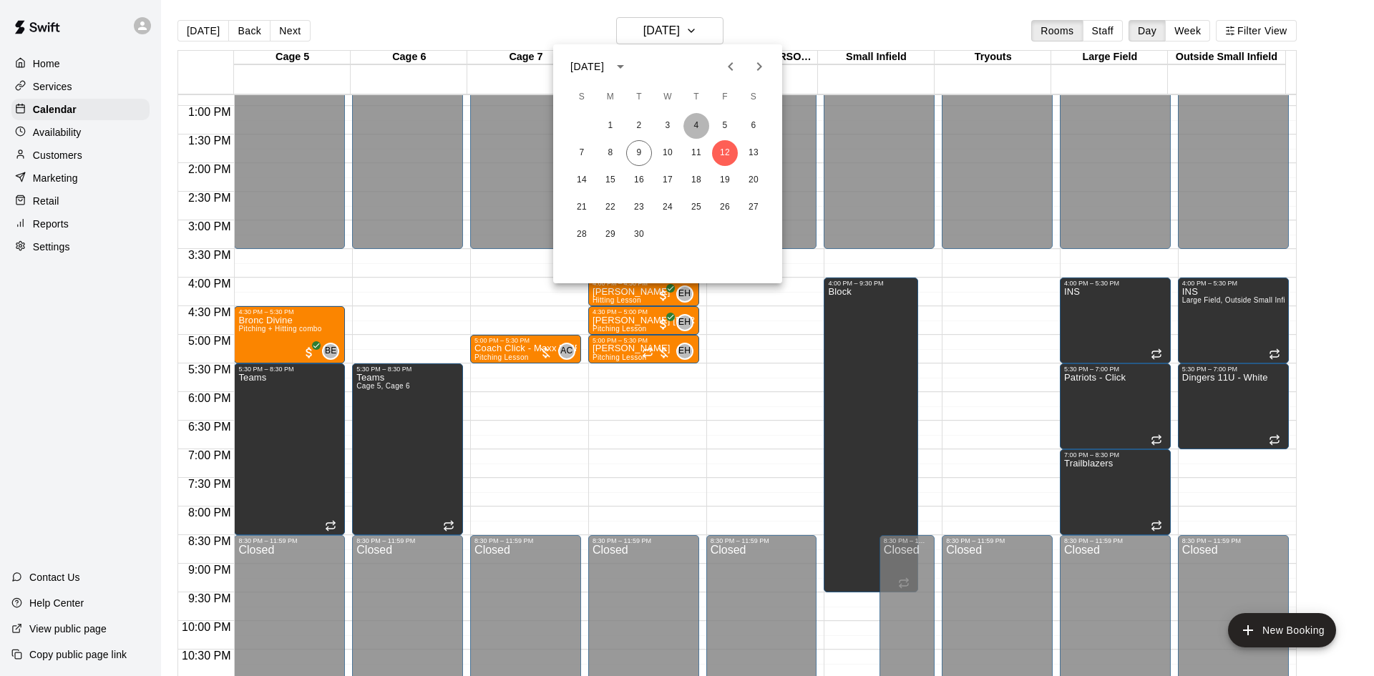
click at [699, 138] on button "4" at bounding box center [696, 126] width 26 height 26
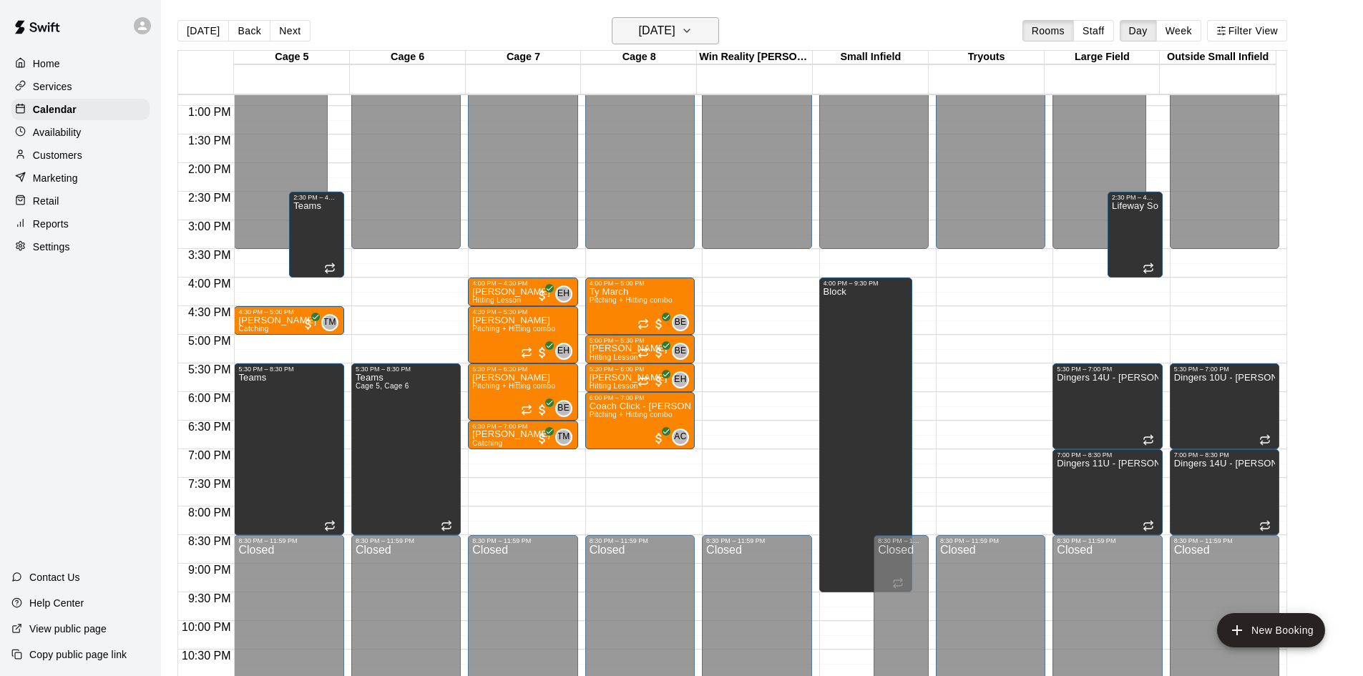
click at [676, 39] on h6 "[DATE]" at bounding box center [657, 31] width 36 height 20
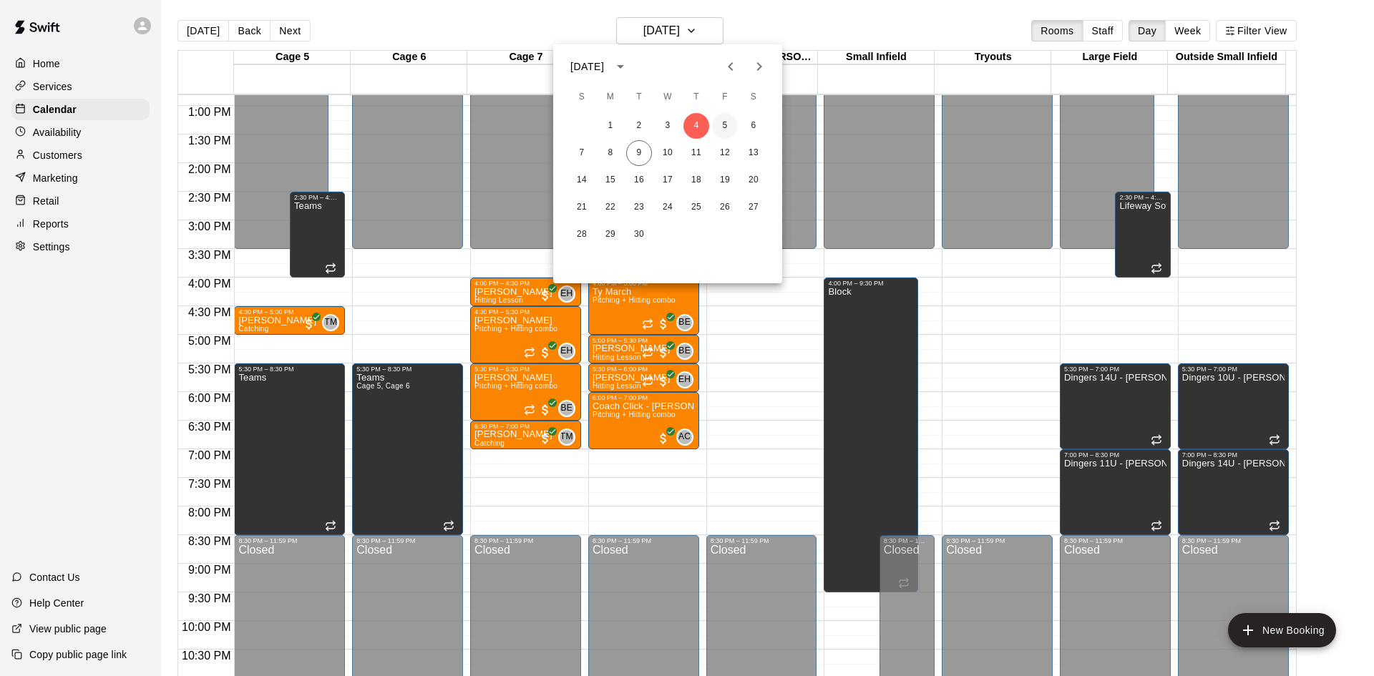
click at [721, 117] on button "5" at bounding box center [725, 126] width 26 height 26
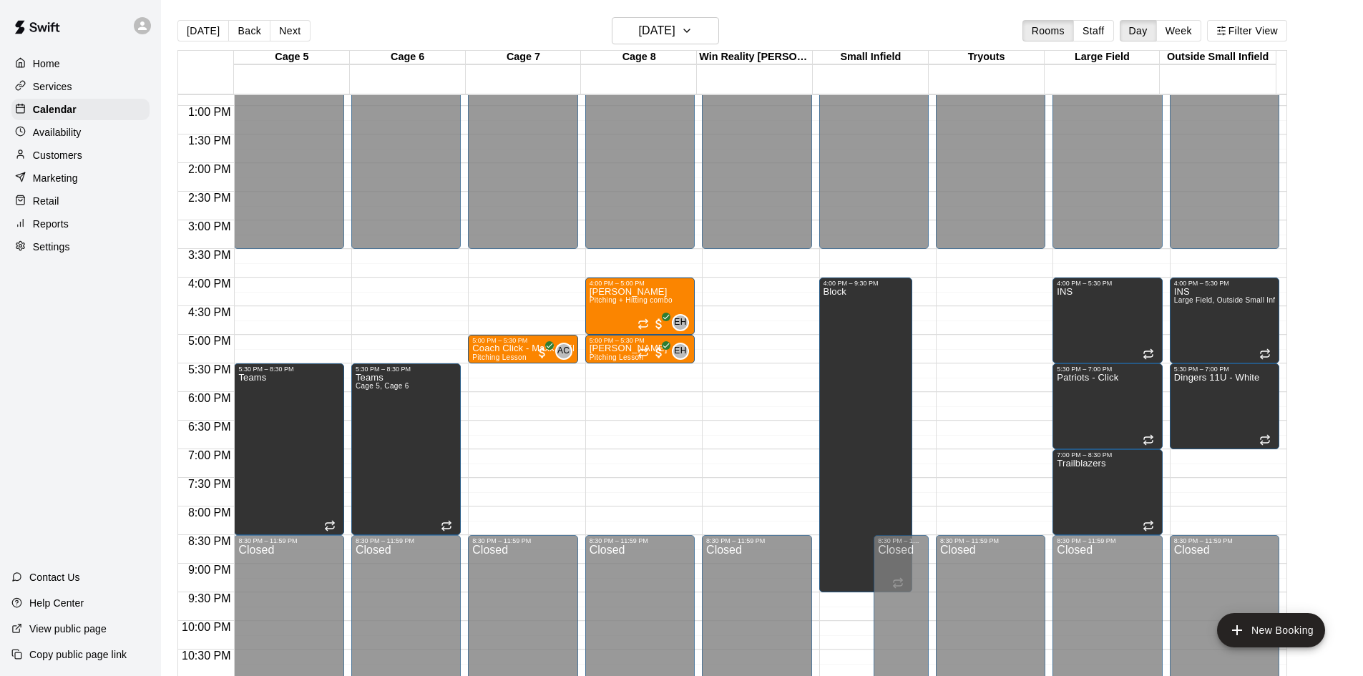
click at [71, 162] on p "Customers" at bounding box center [57, 155] width 49 height 14
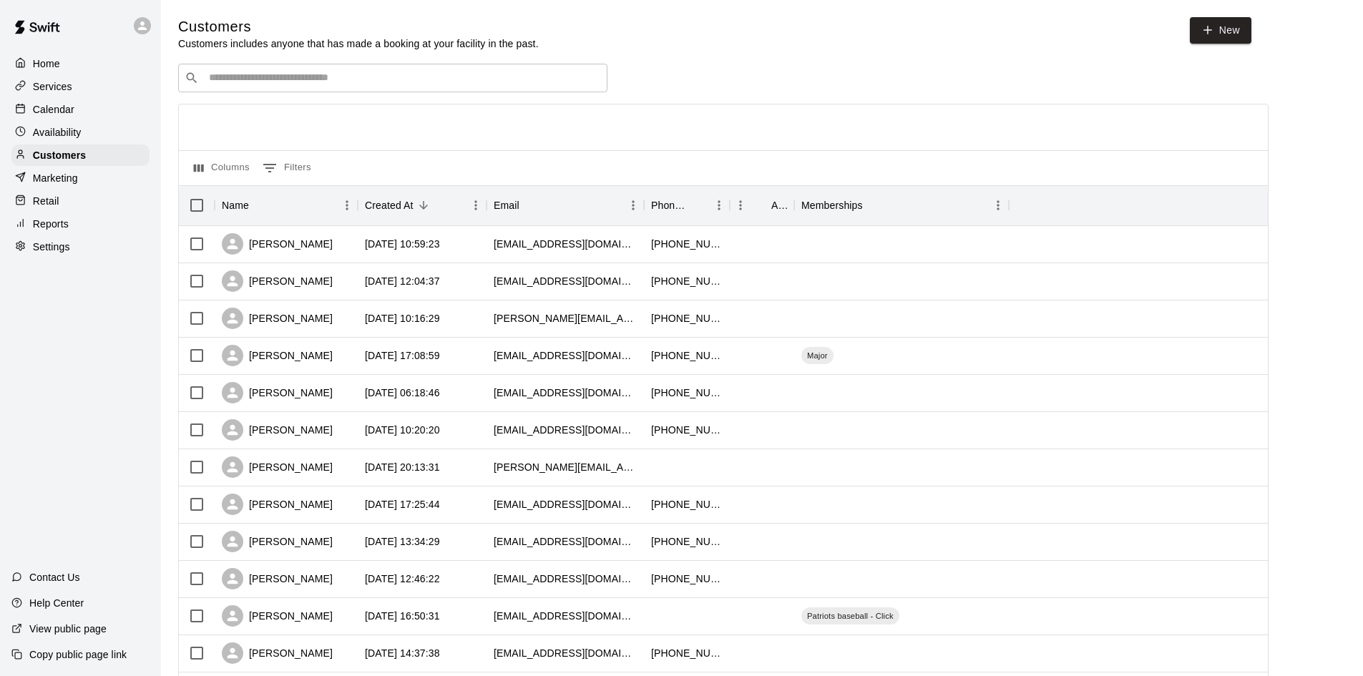
click at [61, 113] on p "Calendar" at bounding box center [54, 109] width 42 height 14
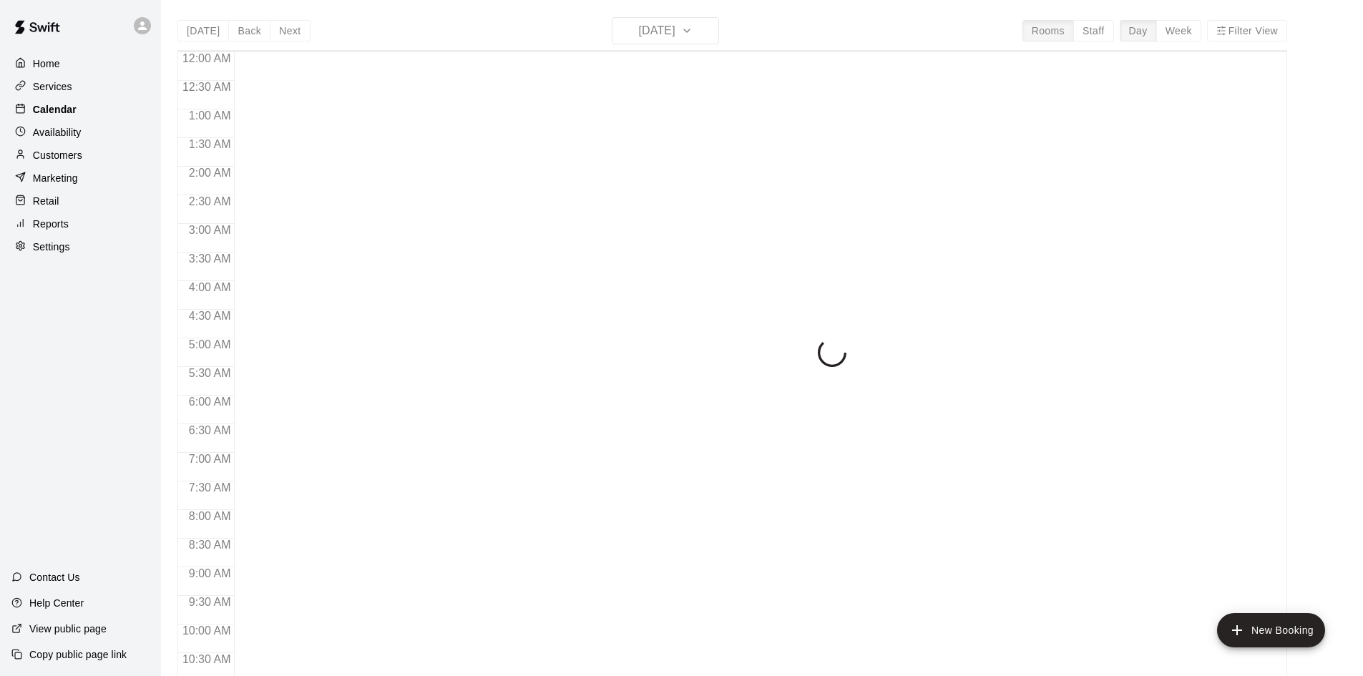
scroll to position [734, 0]
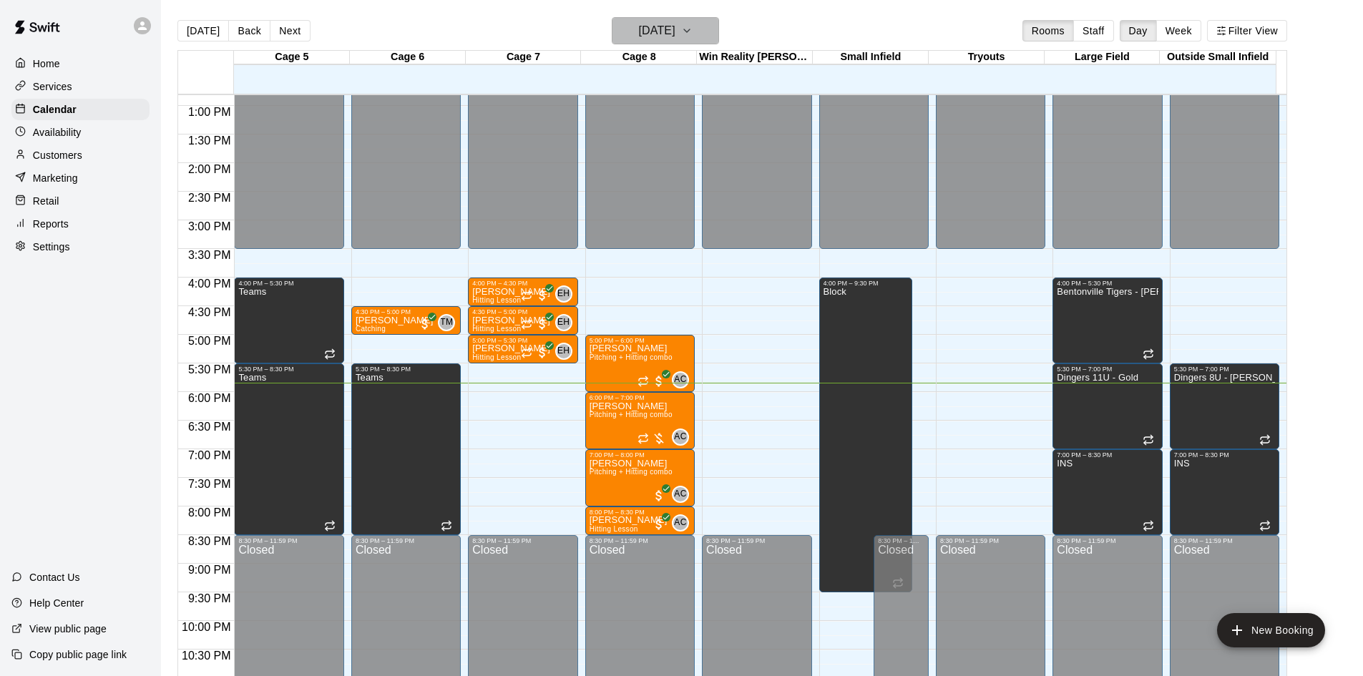
click at [664, 23] on h6 "[DATE]" at bounding box center [657, 31] width 36 height 20
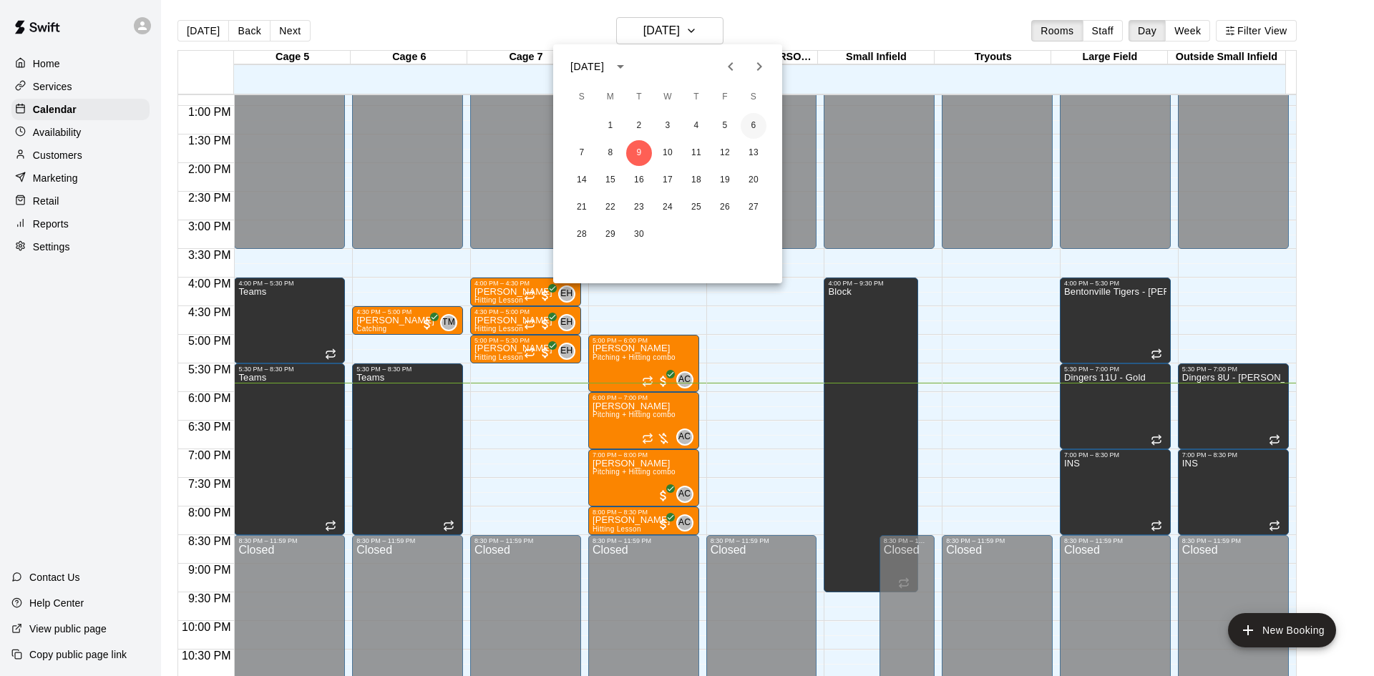
click at [756, 127] on button "6" at bounding box center [754, 126] width 26 height 26
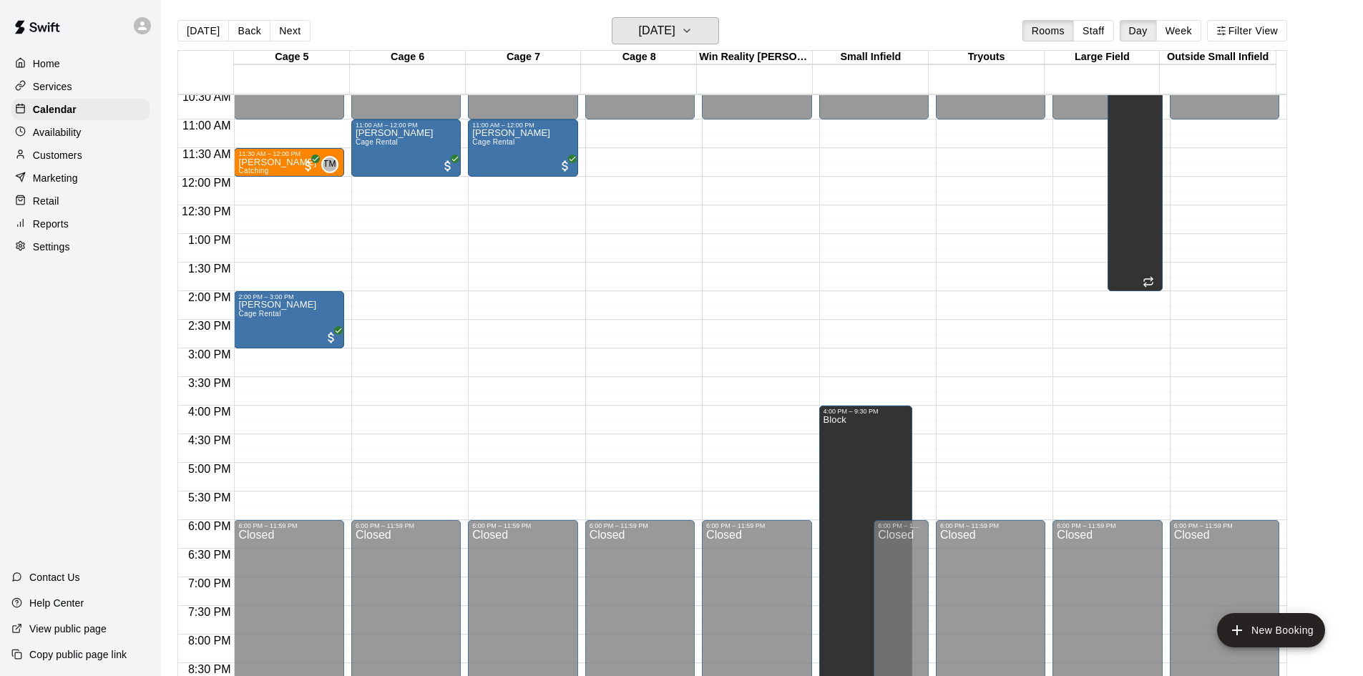
scroll to position [376, 0]
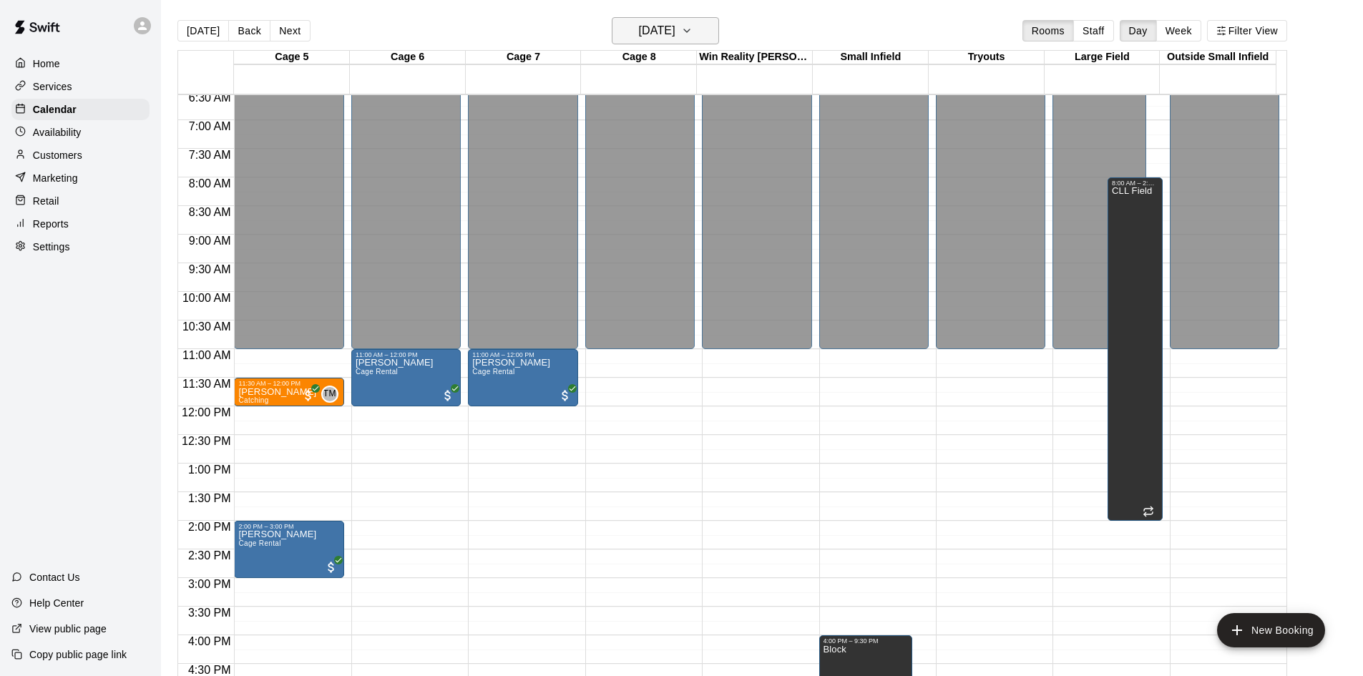
click at [703, 34] on button "[DATE]" at bounding box center [665, 30] width 107 height 27
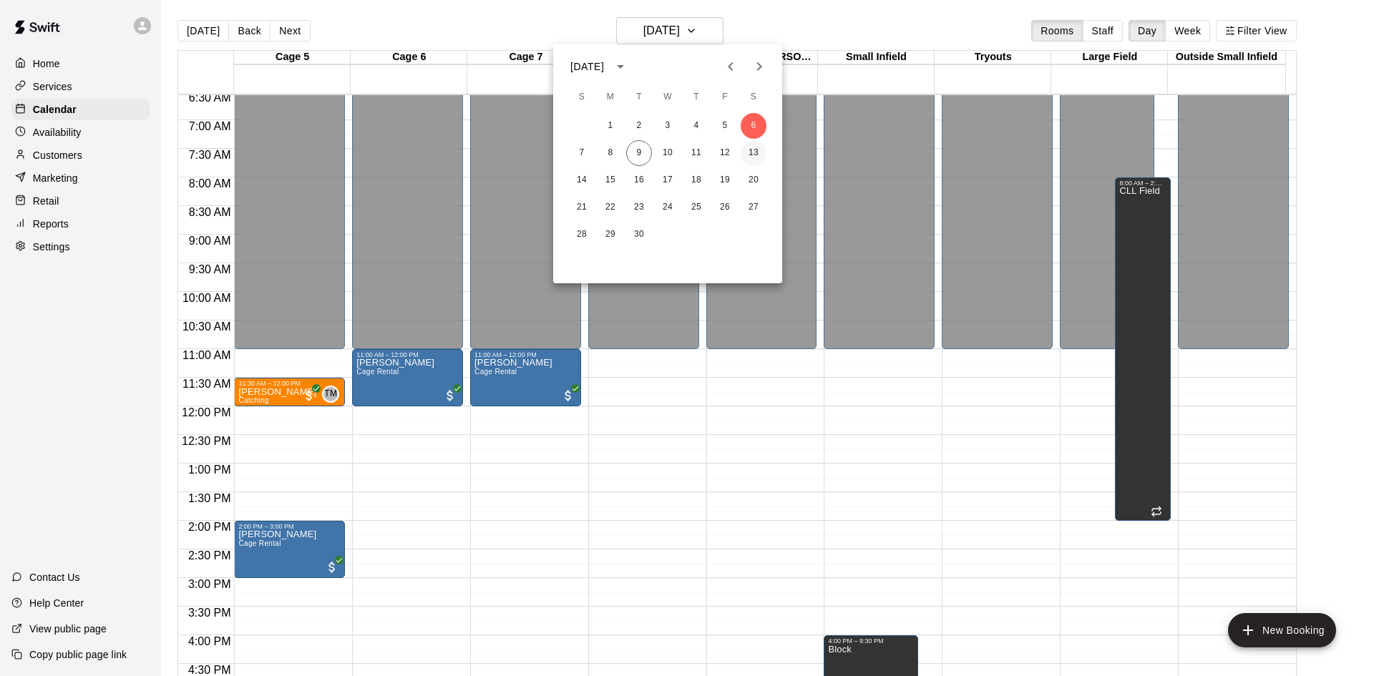
click at [751, 151] on button "13" at bounding box center [754, 153] width 26 height 26
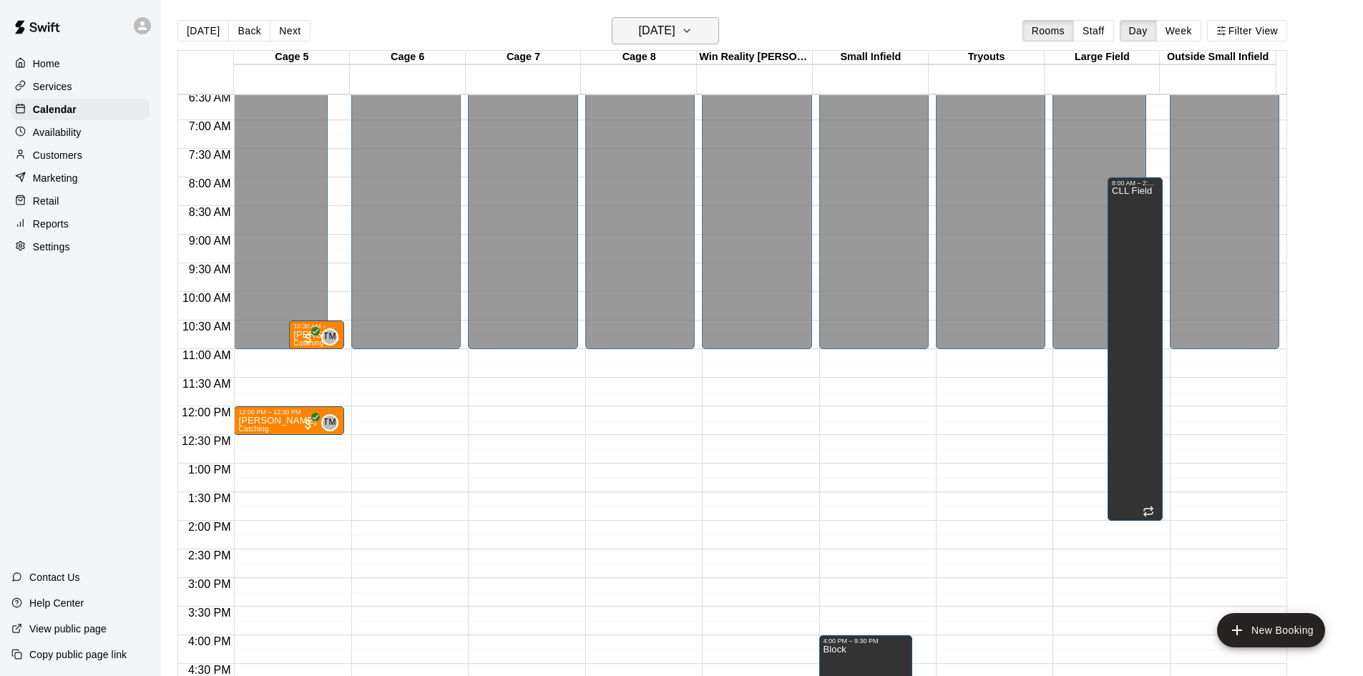
click at [685, 20] on button "[DATE]" at bounding box center [665, 30] width 107 height 27
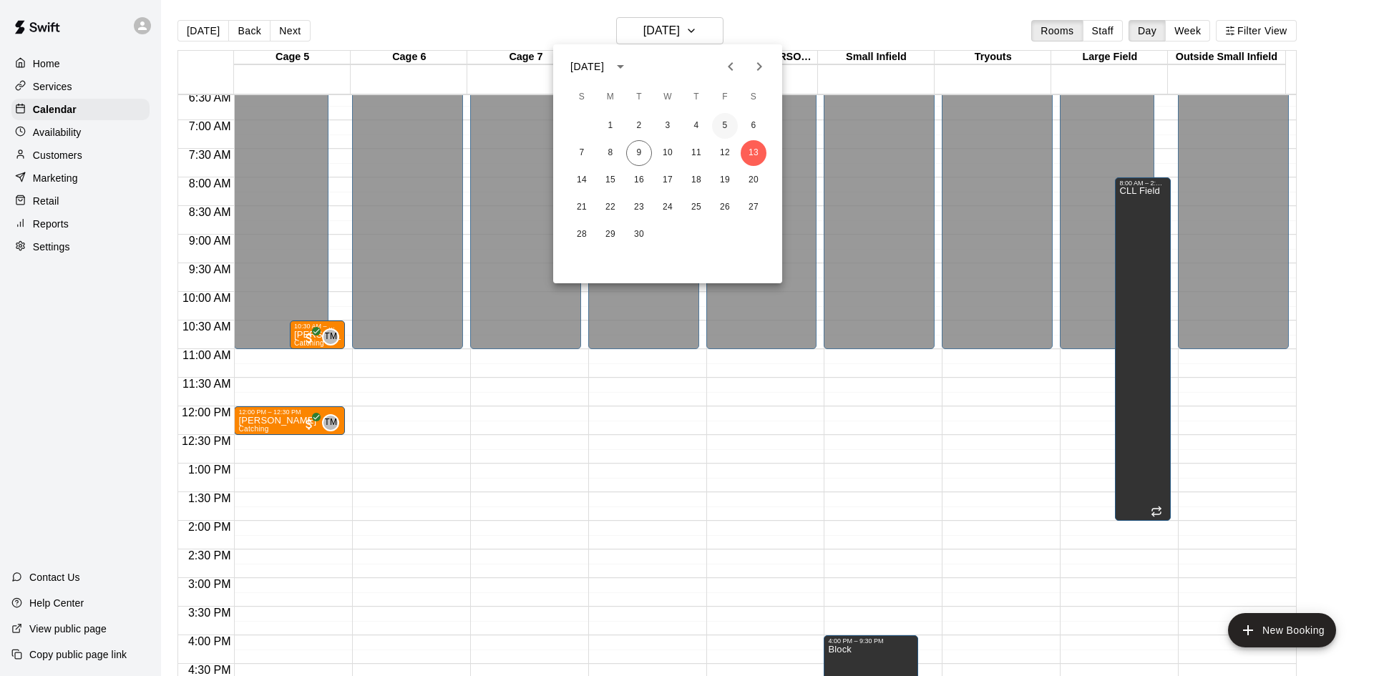
click at [727, 122] on button "5" at bounding box center [725, 126] width 26 height 26
